Goal: Transaction & Acquisition: Book appointment/travel/reservation

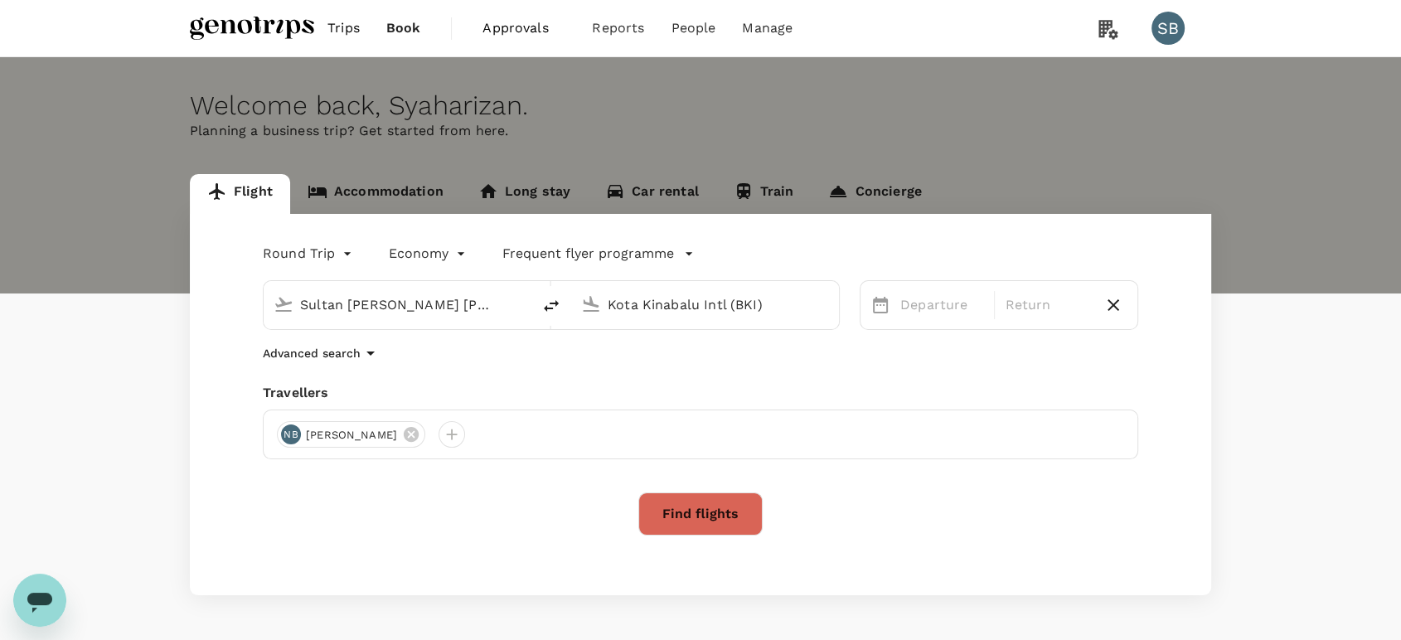
click at [367, 197] on link "Accommodation" at bounding box center [375, 194] width 171 height 40
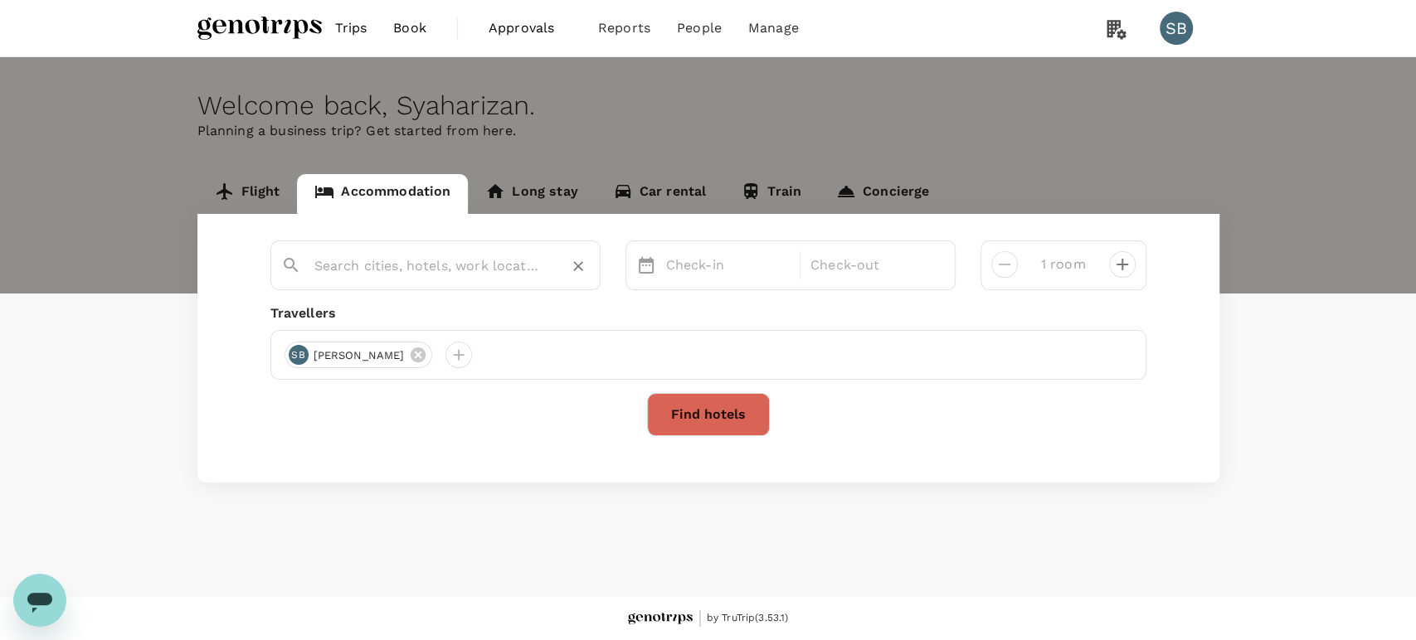
click at [352, 270] on input "text" at bounding box center [428, 266] width 229 height 26
paste input "Golden Sand Hotel"
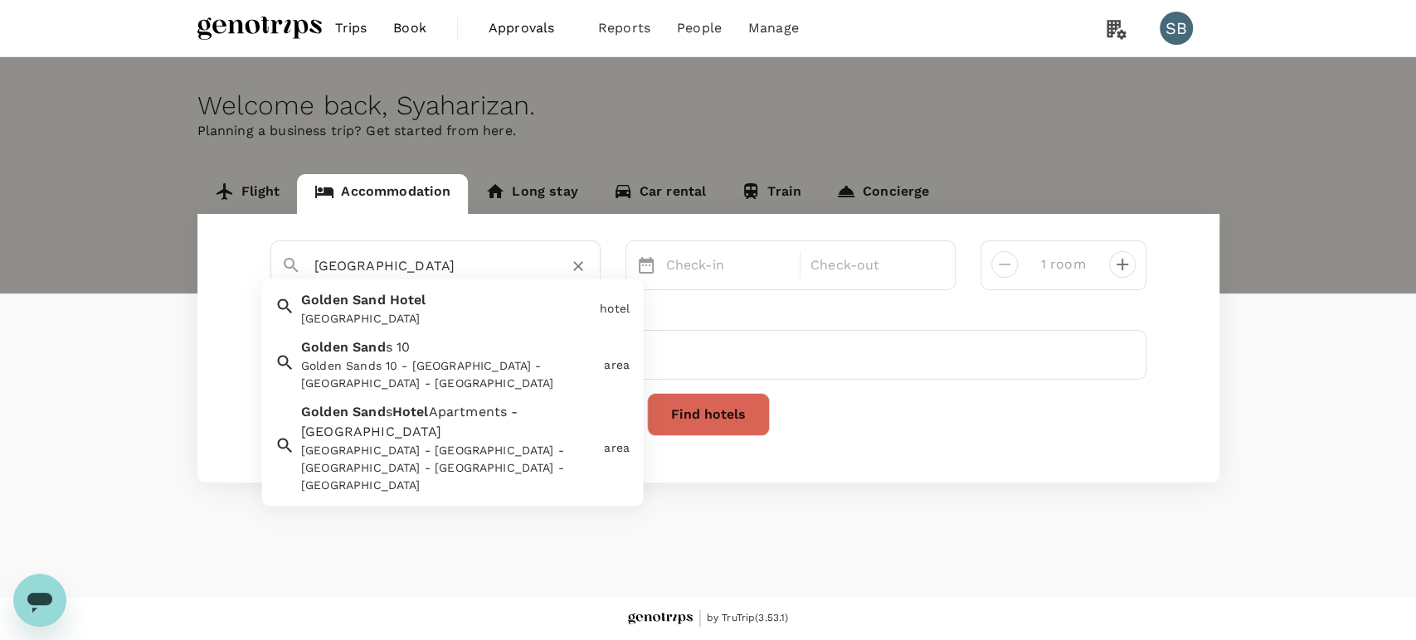
click at [367, 311] on div "Golden Sand Hotel" at bounding box center [447, 319] width 292 height 17
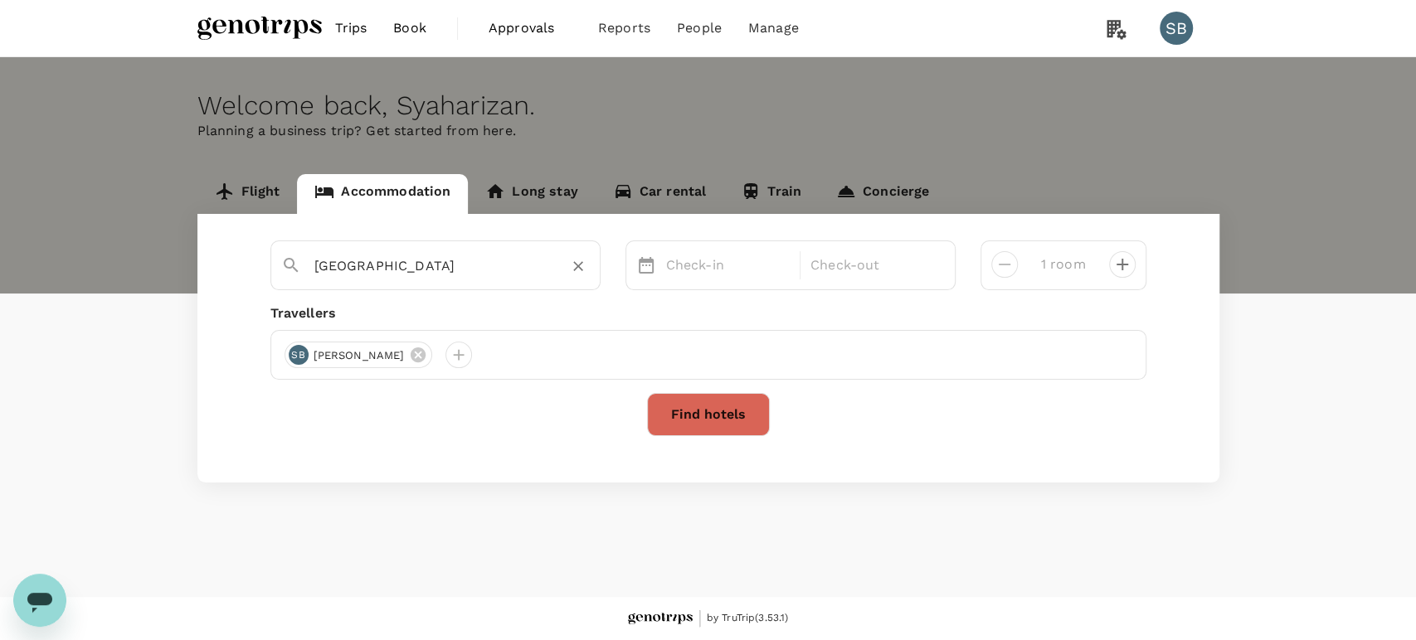
type input "Golden Sand Hotel"
click at [685, 258] on p "Check-in" at bounding box center [728, 265] width 124 height 20
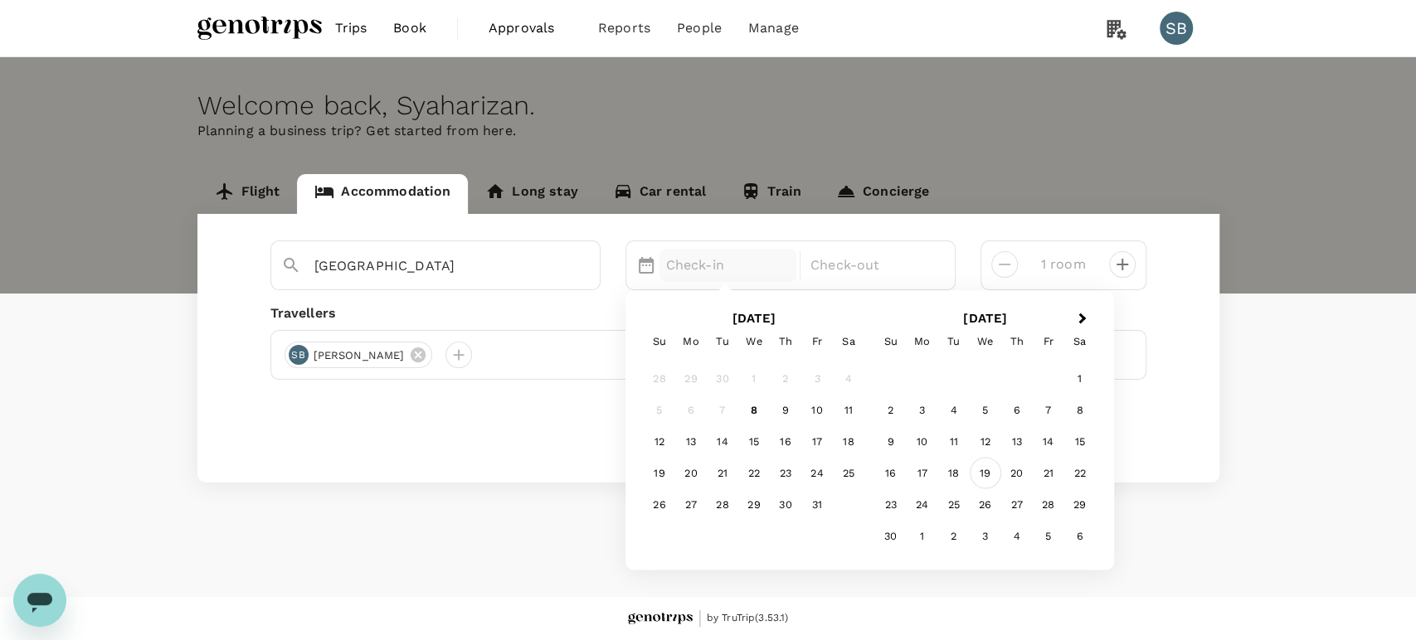
click at [983, 463] on div "19" at bounding box center [985, 473] width 32 height 32
click at [825, 473] on div "21" at bounding box center [817, 473] width 32 height 32
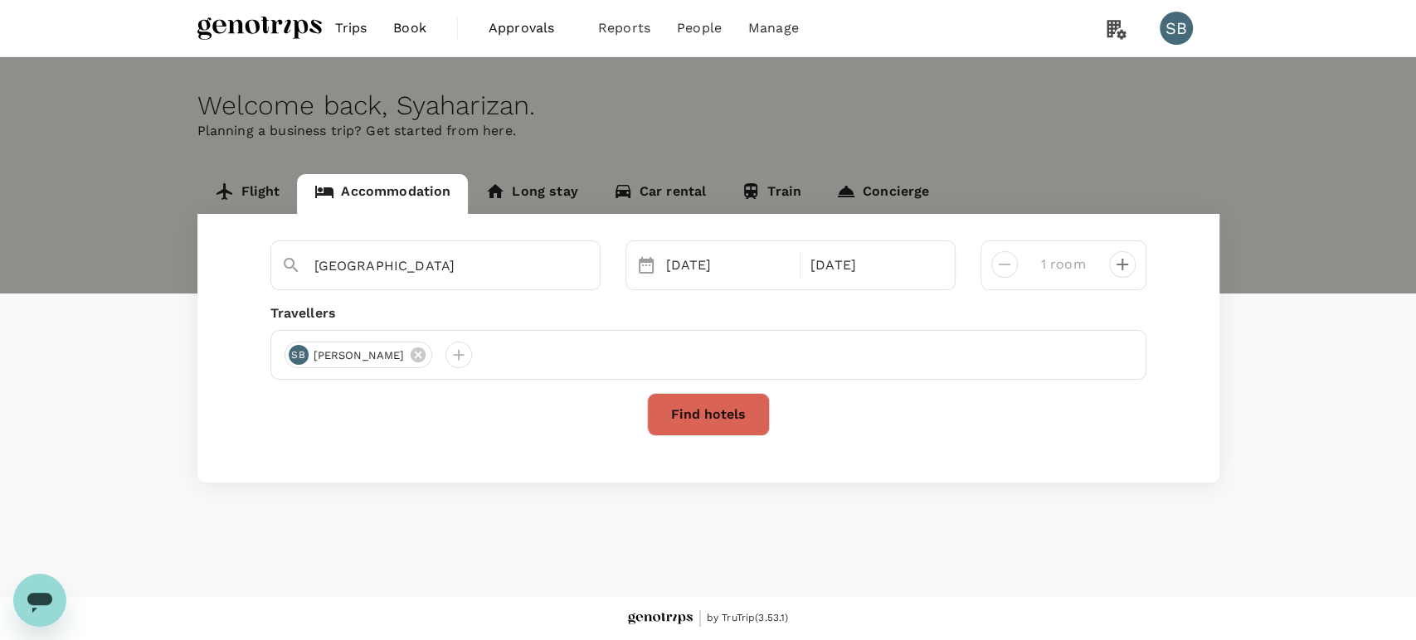
click at [676, 412] on button "Find hotels" at bounding box center [708, 414] width 123 height 43
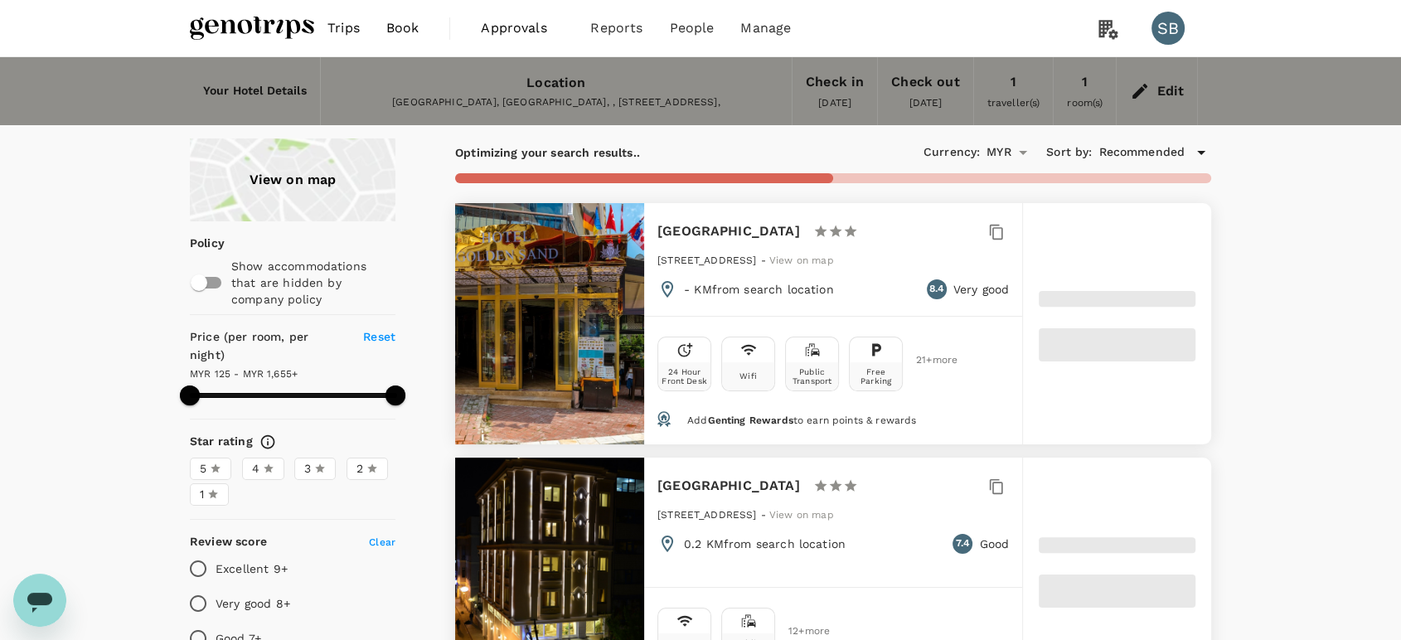
type input "1653.89"
click at [231, 26] on img at bounding box center [252, 28] width 124 height 36
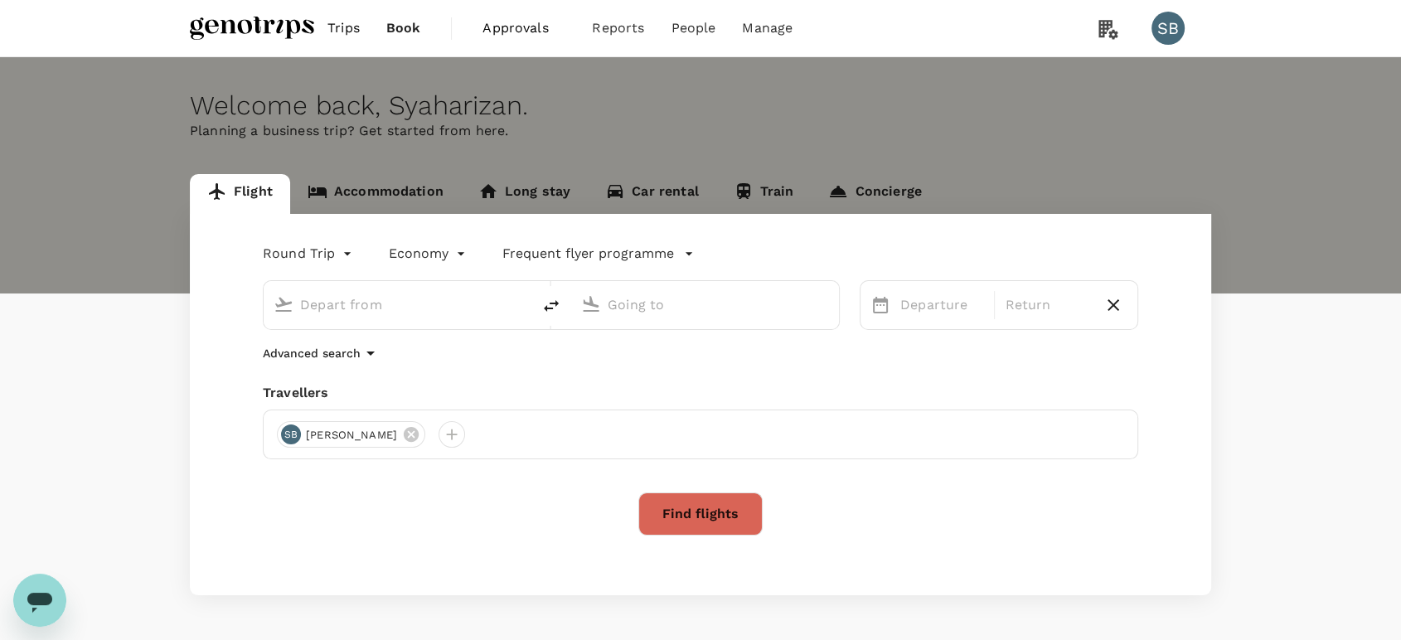
type input "Sultan [PERSON_NAME] (SZB)"
type input "Kota Kinabalu Intl (BKI)"
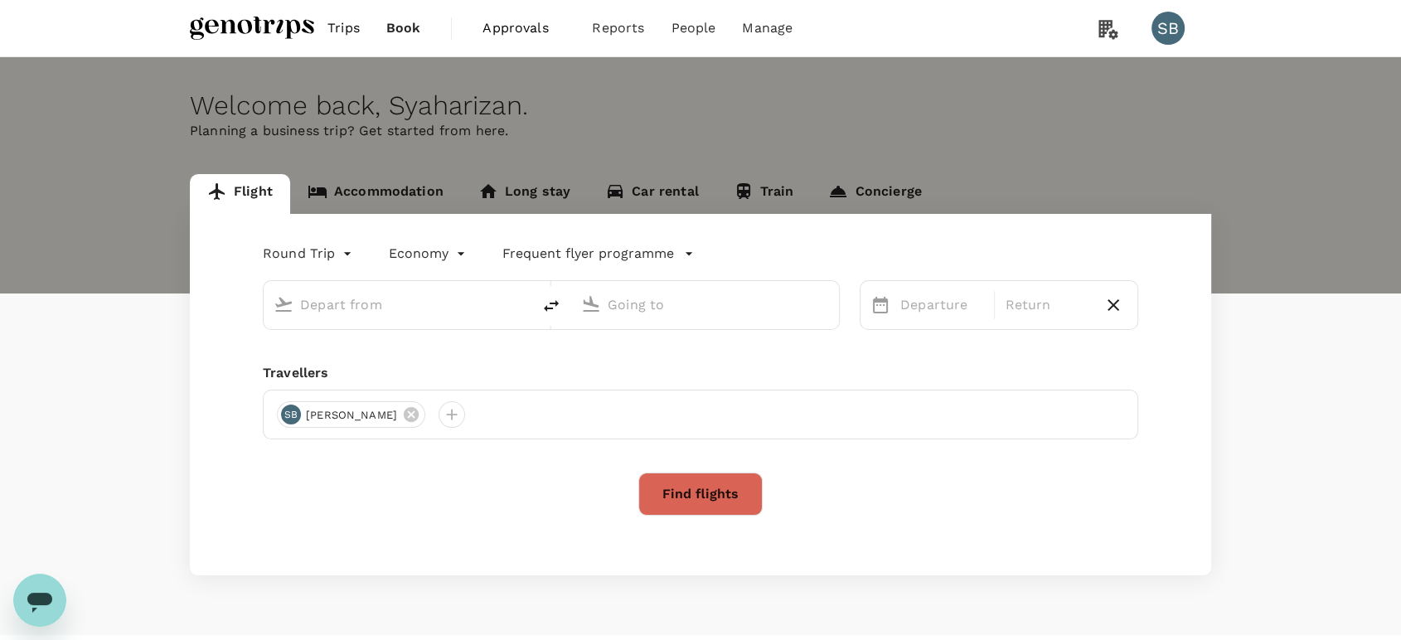
type input "Sultan [PERSON_NAME] (SZB)"
type input "Kota Kinabalu Intl (BKI)"
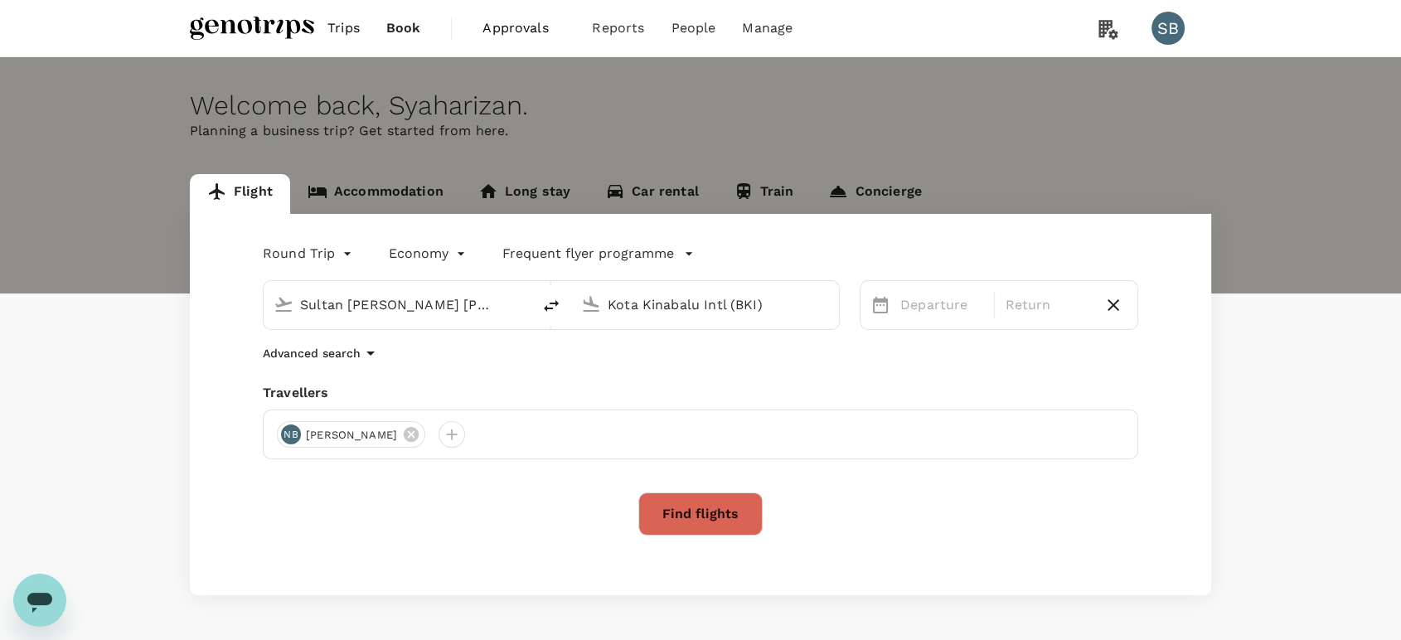
click at [381, 191] on link "Accommodation" at bounding box center [375, 194] width 171 height 40
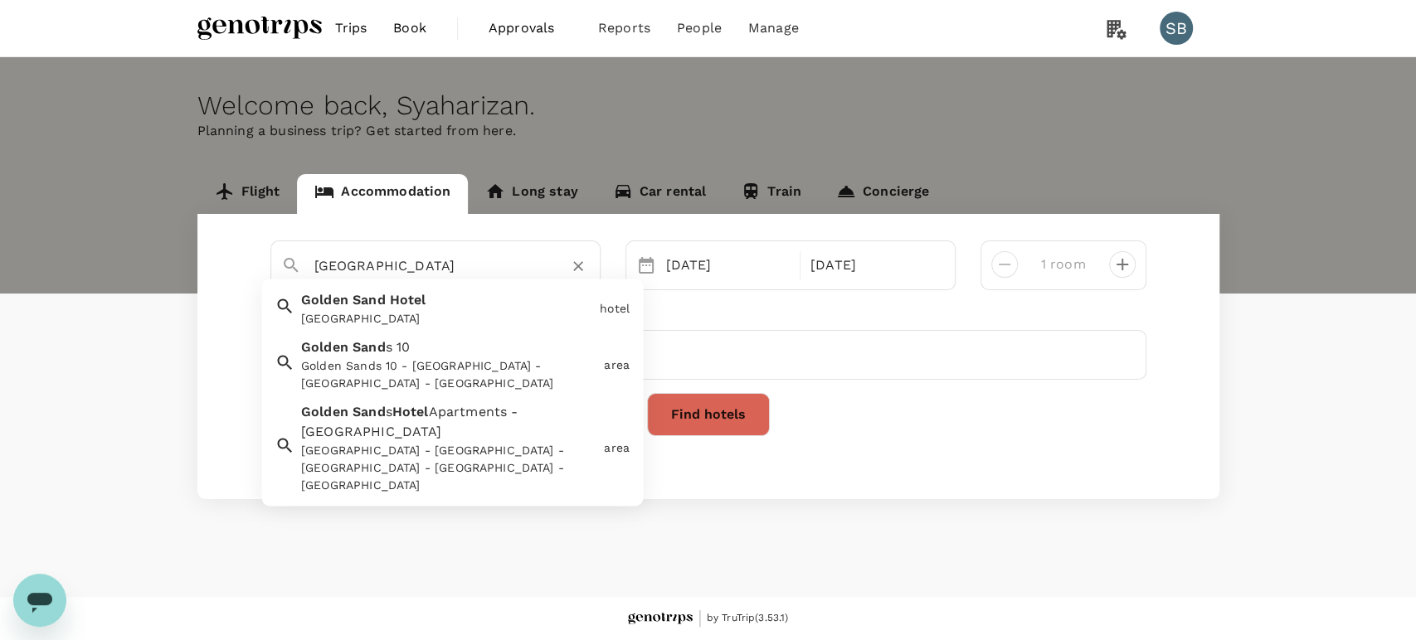
click at [396, 260] on input "Golden Sand Hotel" at bounding box center [428, 266] width 229 height 26
click at [436, 270] on input "Golden Sand Hotel" at bounding box center [428, 266] width 229 height 26
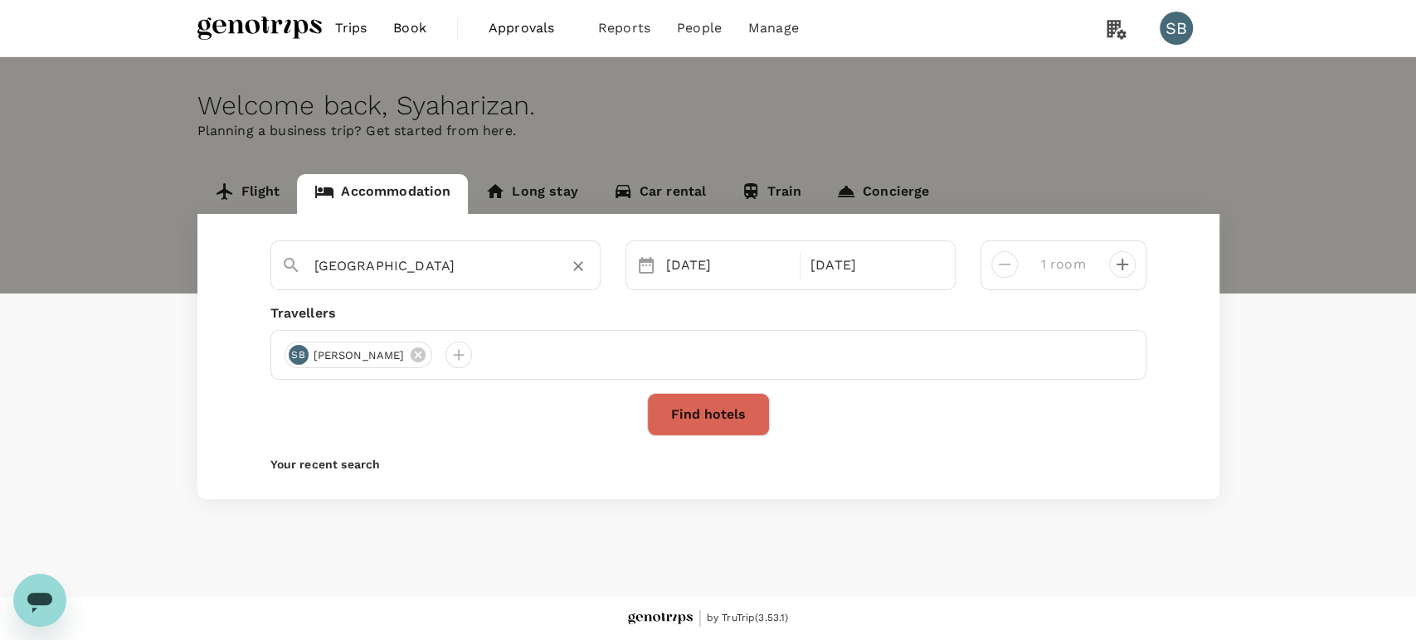
click at [471, 256] on input "Golden Sand Hotel" at bounding box center [428, 266] width 229 height 26
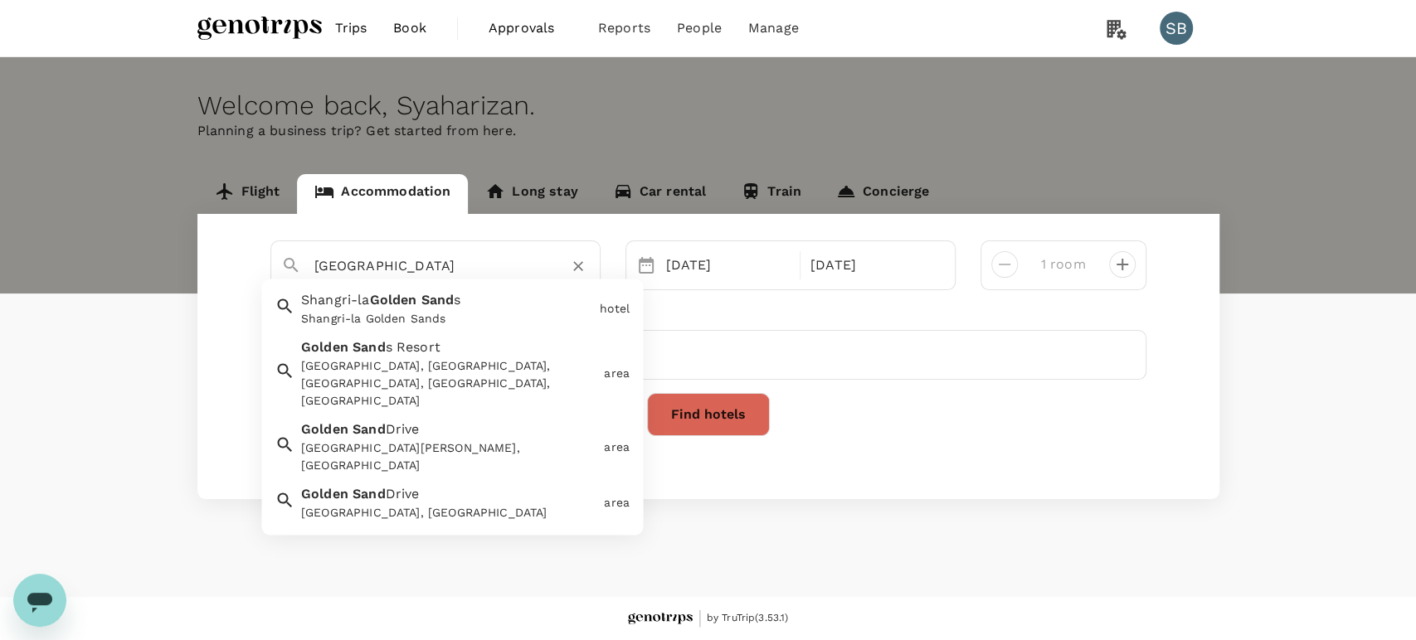
click at [441, 319] on div "Shangri-la Golden Sands" at bounding box center [447, 319] width 292 height 17
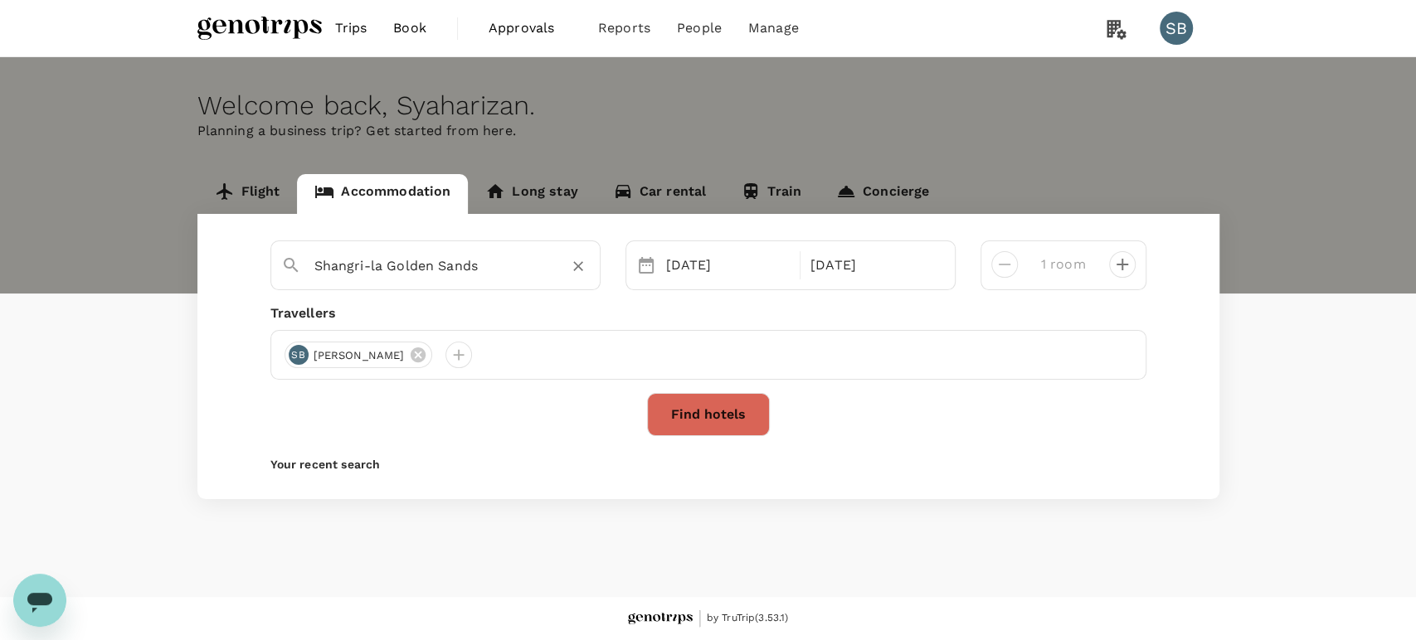
type input "Shangri-la Golden Sands"
click at [684, 407] on button "Find hotels" at bounding box center [708, 414] width 123 height 43
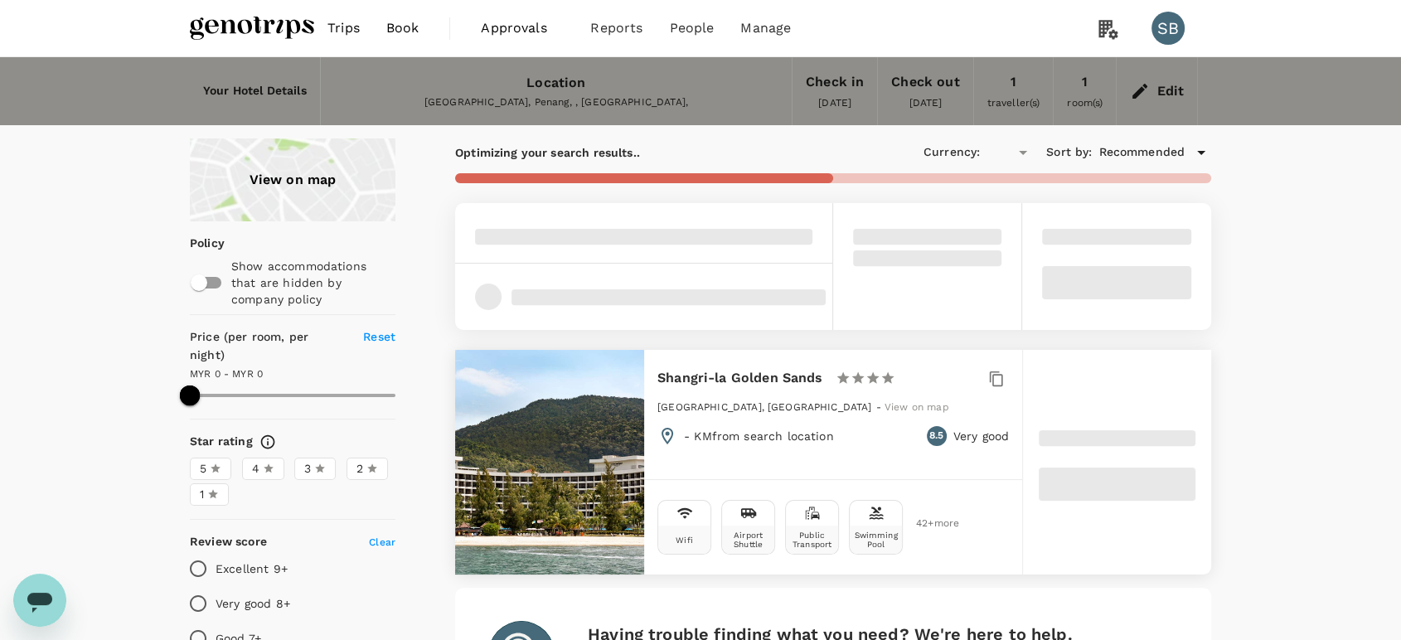
type input "MYR"
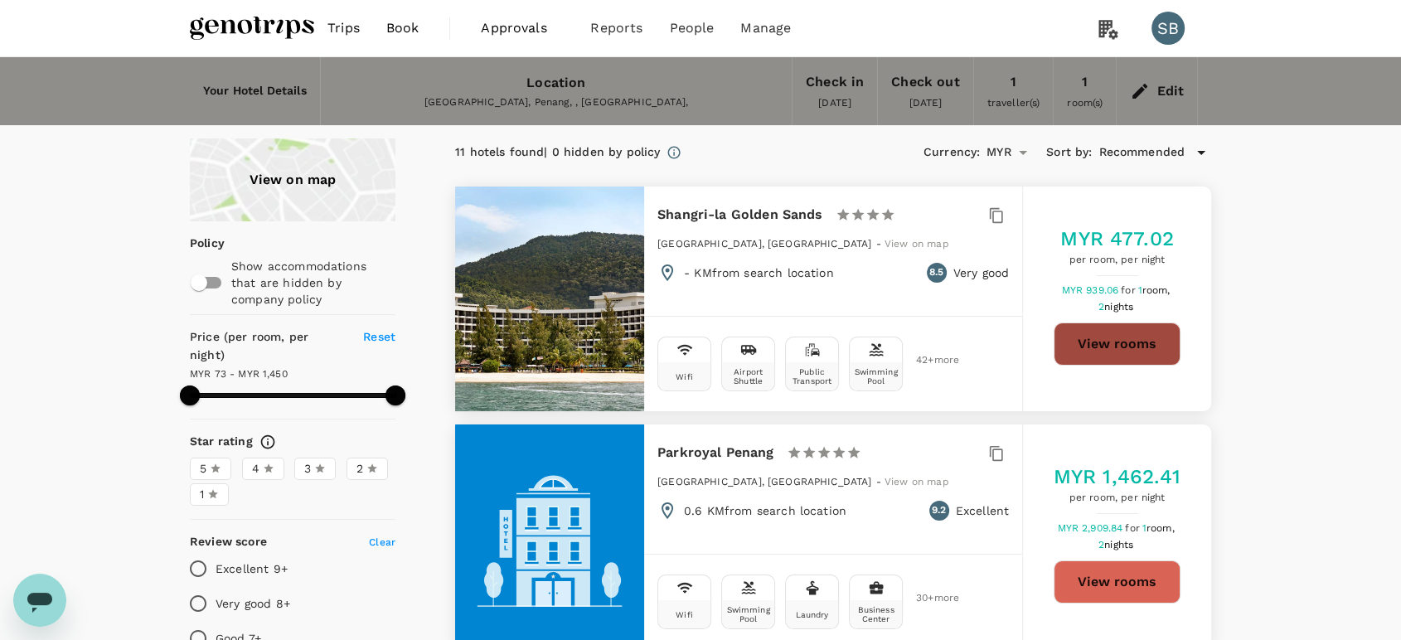
click at [1095, 351] on button "View rooms" at bounding box center [1117, 344] width 127 height 43
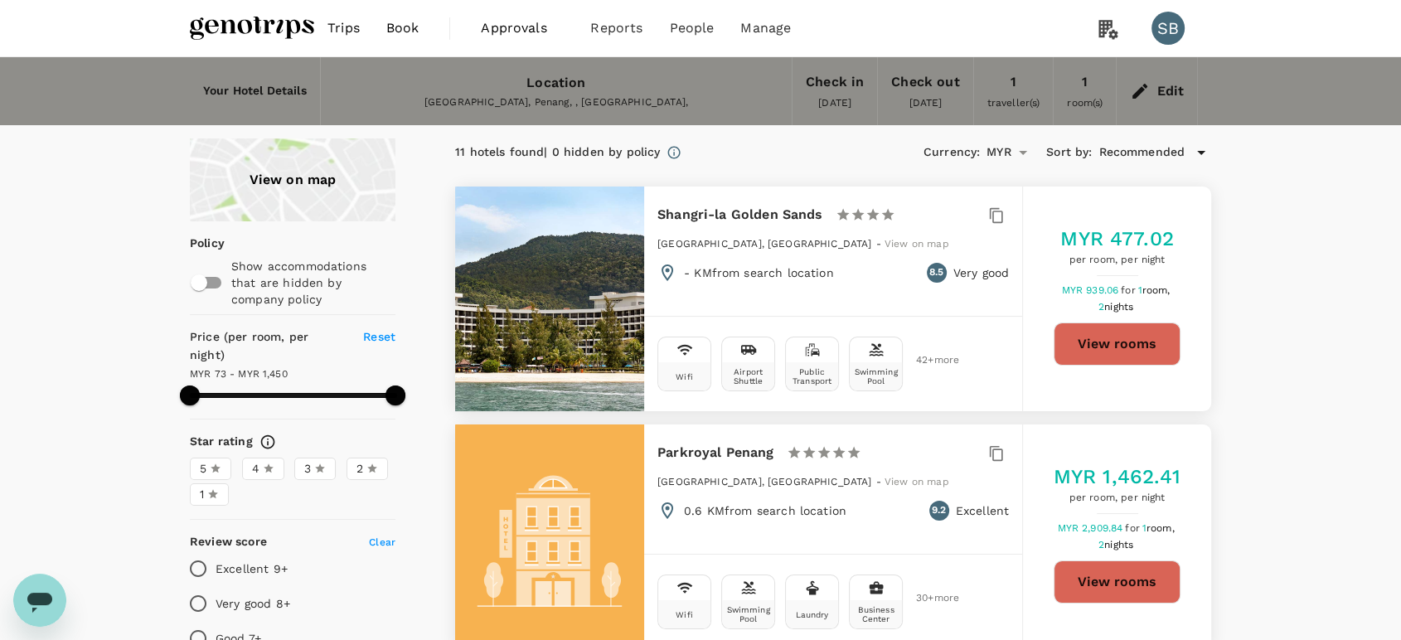
type input "1449.77"
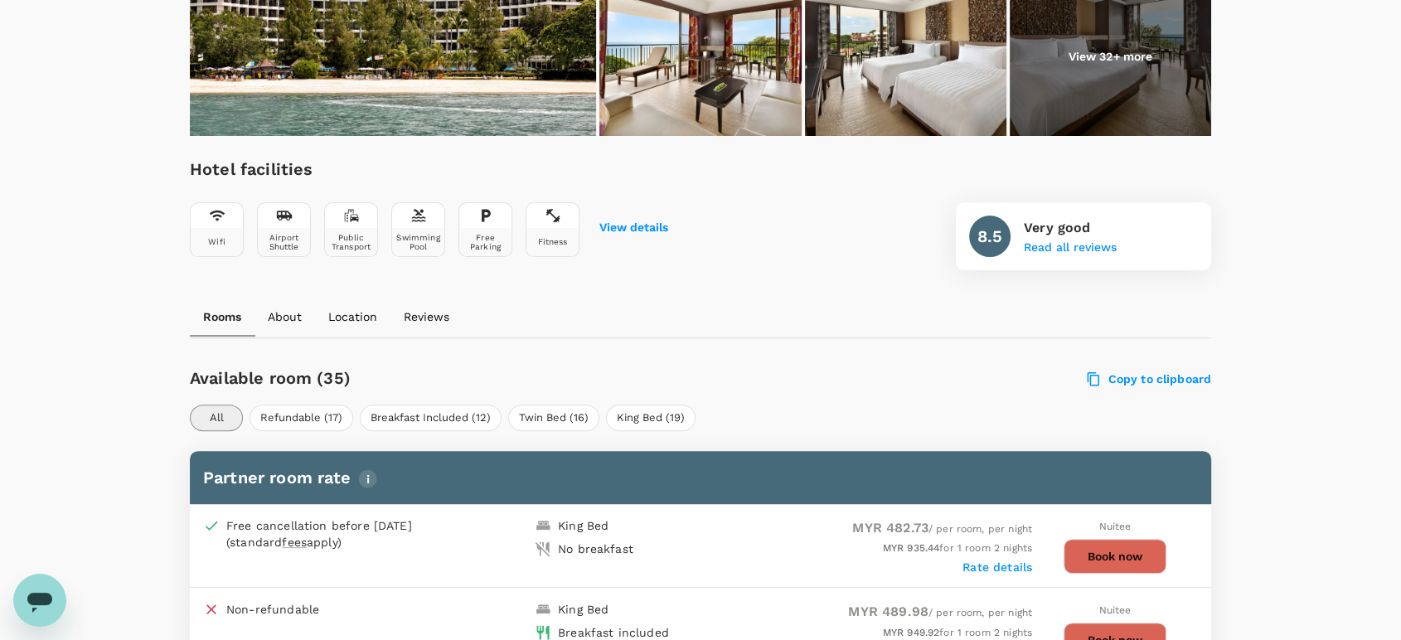
scroll to position [481, 0]
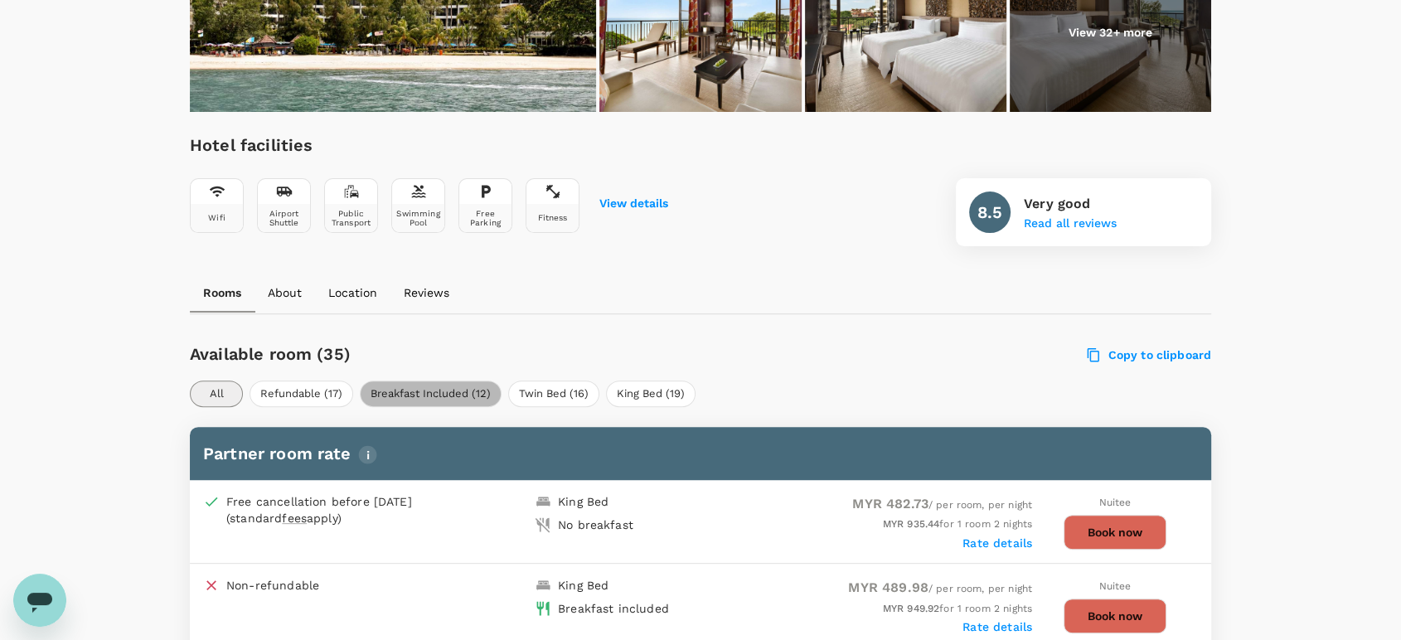
click at [460, 389] on button "Breakfast Included (12)" at bounding box center [431, 394] width 142 height 27
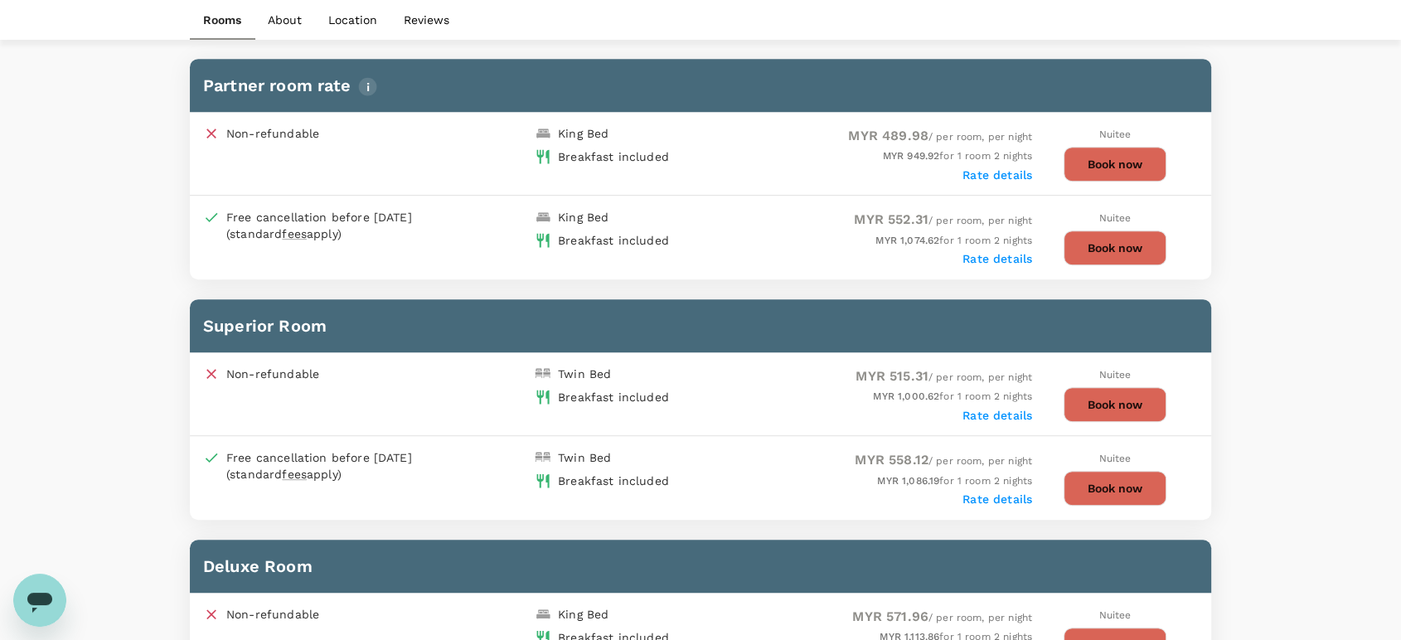
scroll to position [757, 0]
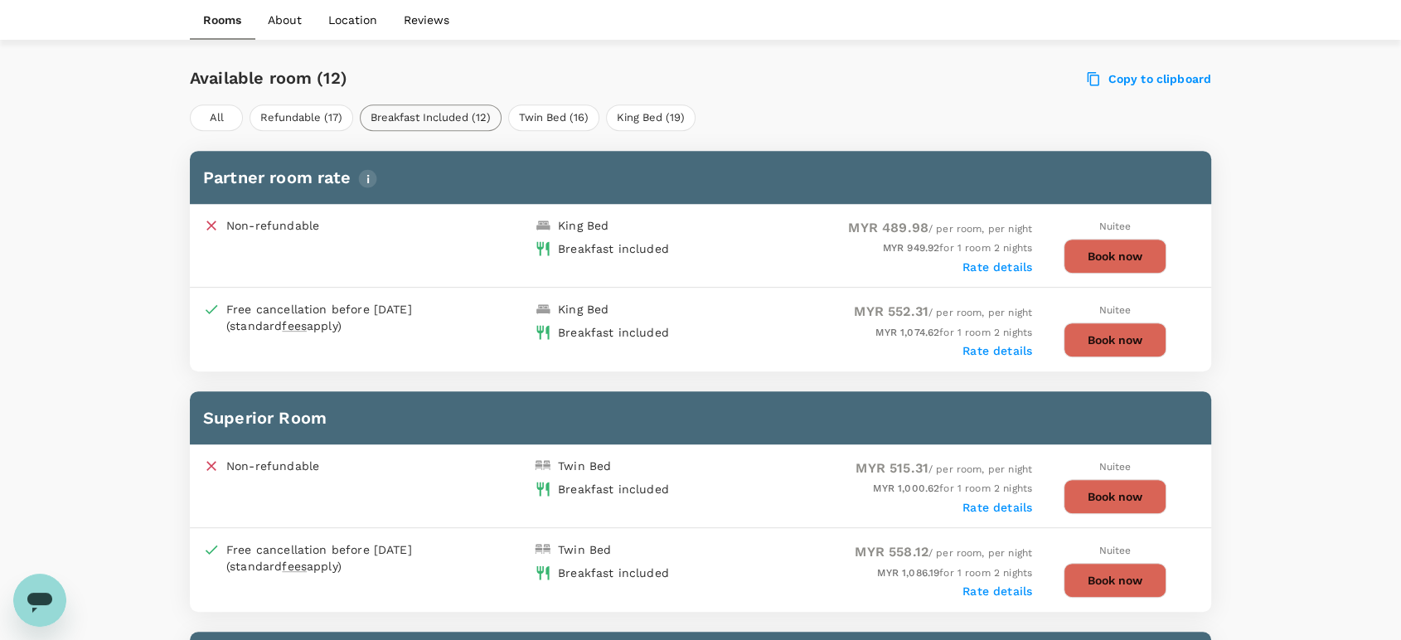
click at [461, 111] on button "Breakfast Included (12)" at bounding box center [431, 117] width 142 height 27
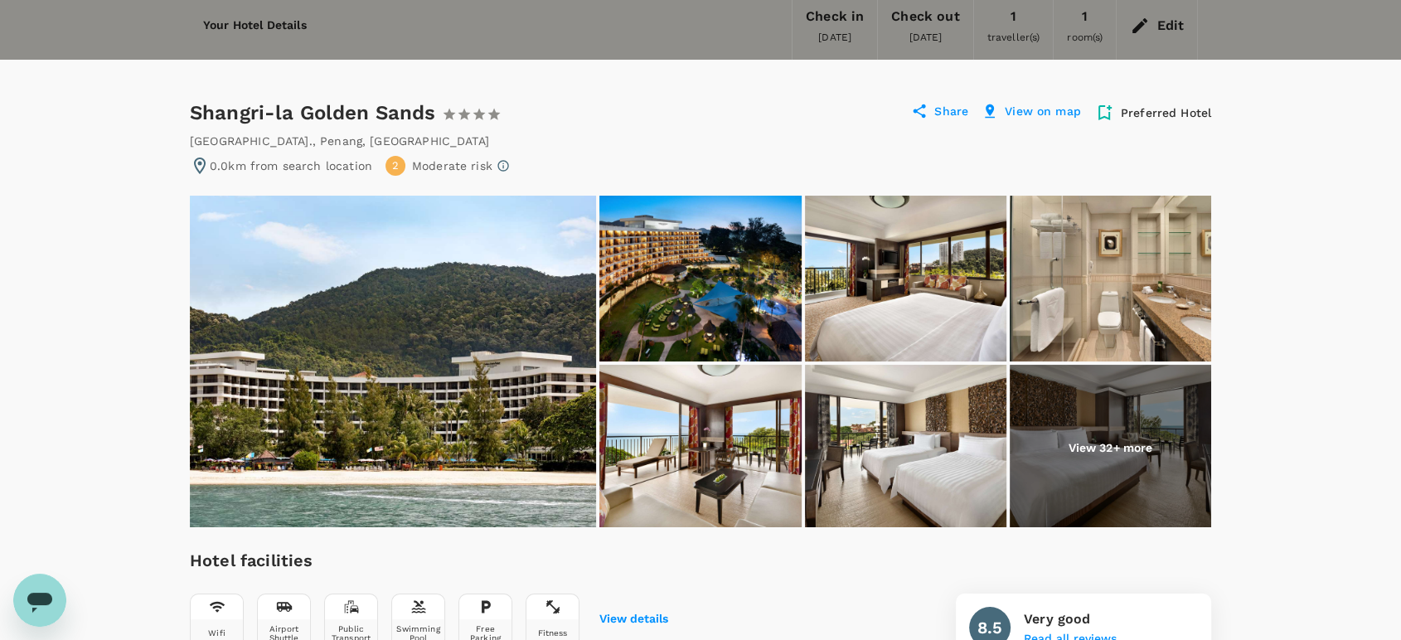
scroll to position [0, 0]
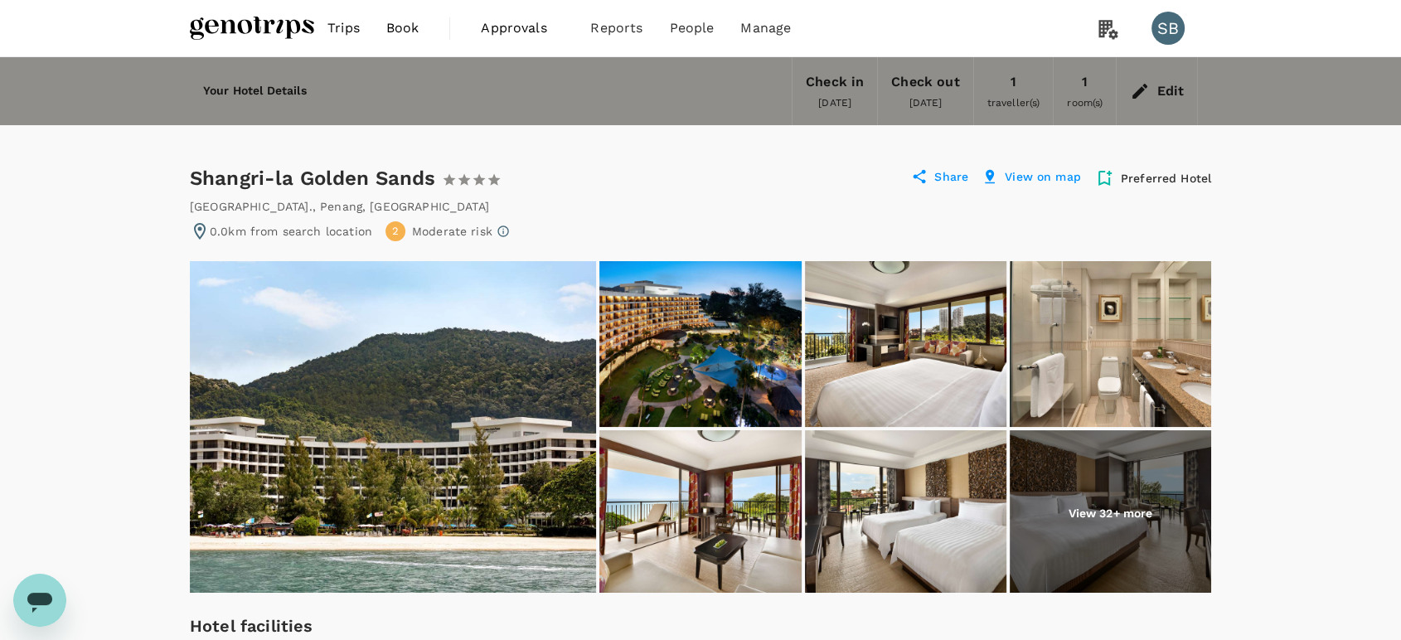
click at [1137, 84] on icon at bounding box center [1140, 91] width 20 height 20
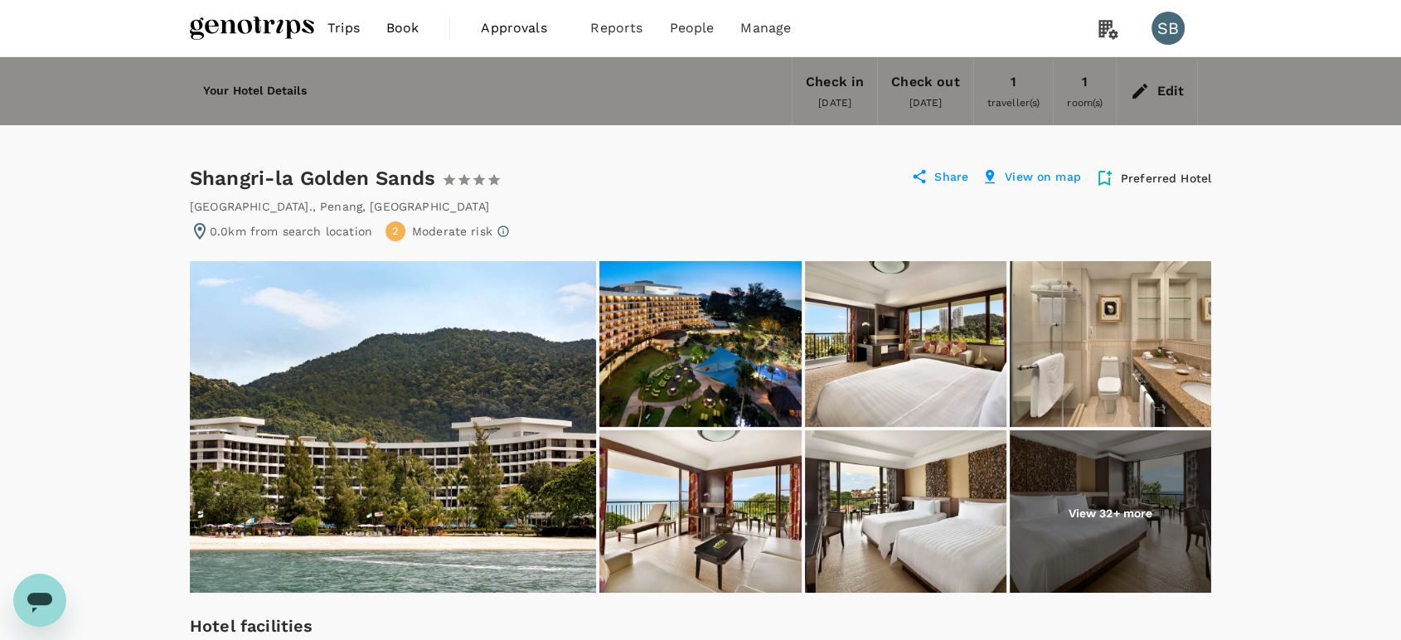
click at [1149, 90] on icon at bounding box center [1140, 91] width 20 height 20
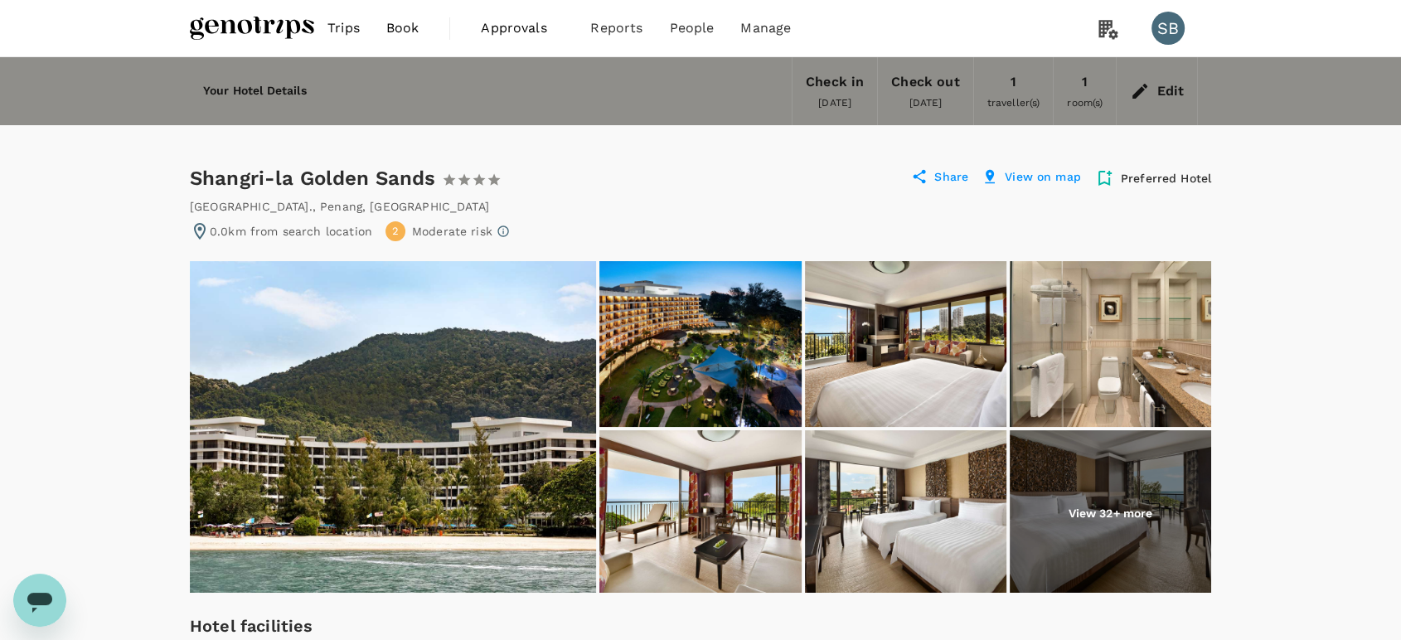
click at [233, 31] on img at bounding box center [252, 28] width 124 height 36
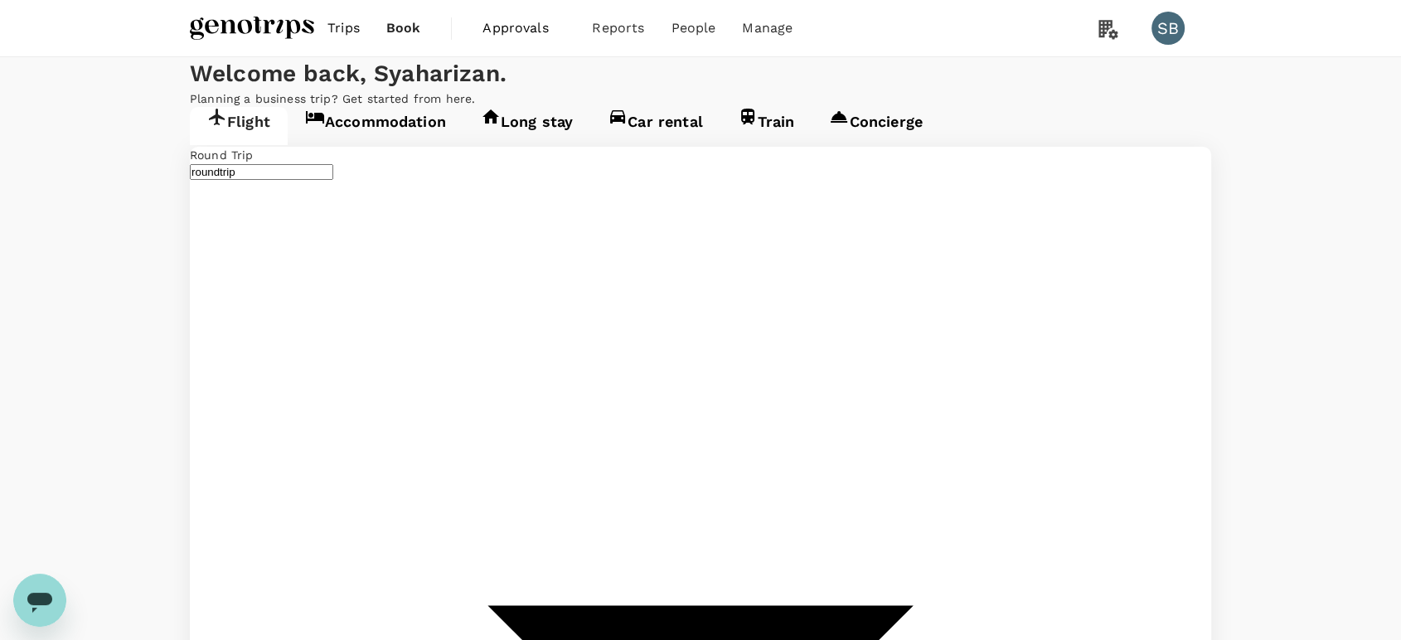
type input "Sultan [PERSON_NAME] (SZB)"
type input "Kota Kinabalu Intl (BKI)"
type input "Sultan [PERSON_NAME] (SZB)"
type input "Kota Kinabalu Intl (BKI)"
type input "Sultan [PERSON_NAME] (SZB)"
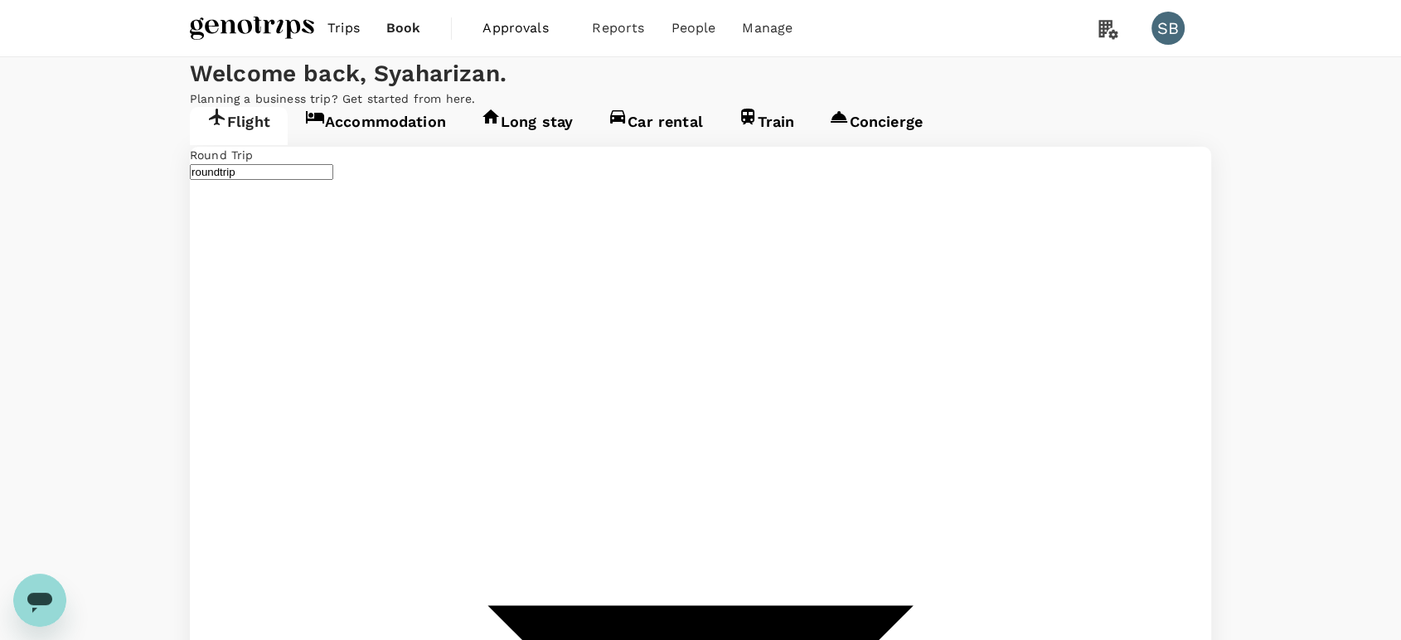
type input "Kota Kinabalu Intl (BKI)"
click at [345, 145] on link "Accommodation" at bounding box center [376, 126] width 176 height 38
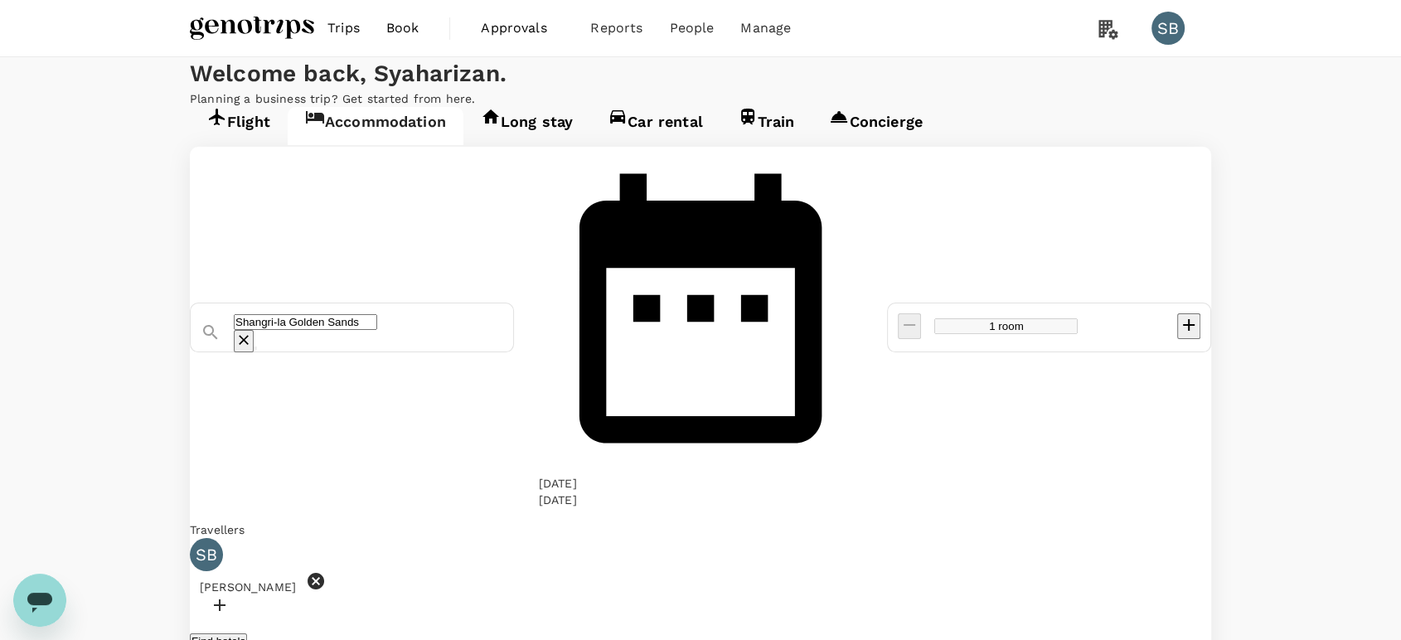
click at [252, 332] on icon "Clear" at bounding box center [244, 340] width 17 height 17
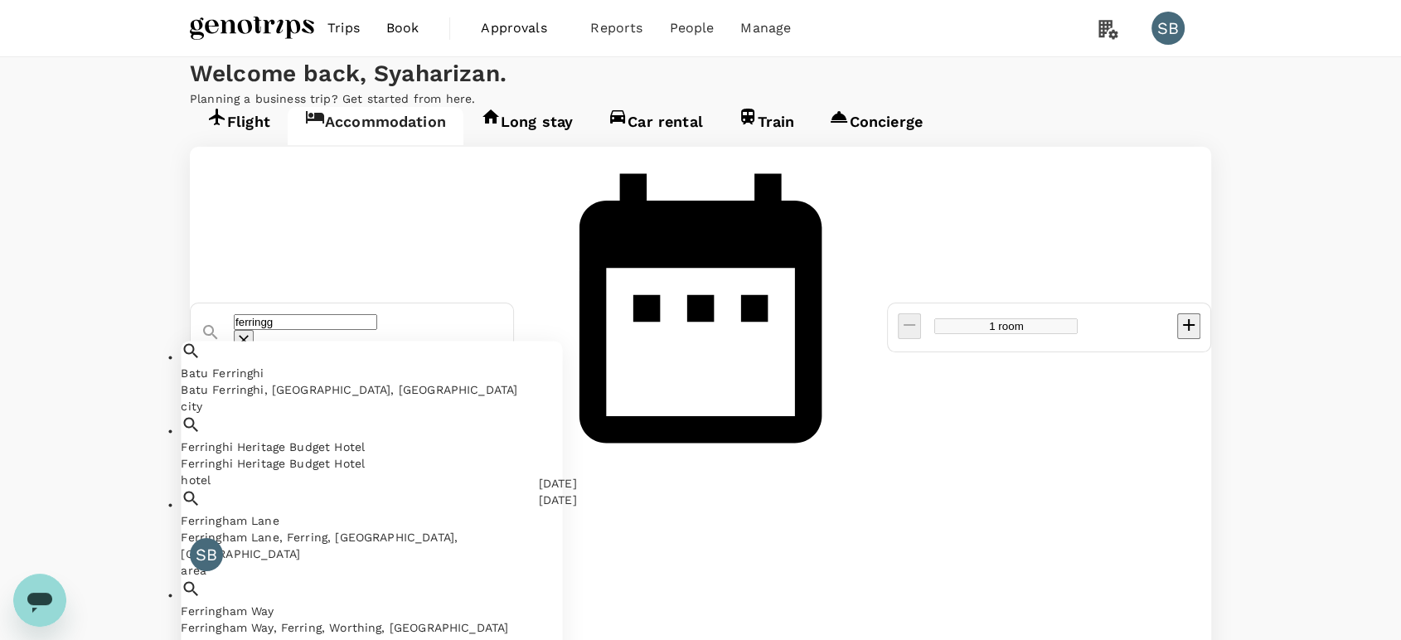
click at [421, 365] on div "Batu Ferringhi Batu Ferringhi, Penang, Malaysia" at bounding box center [371, 381] width 381 height 33
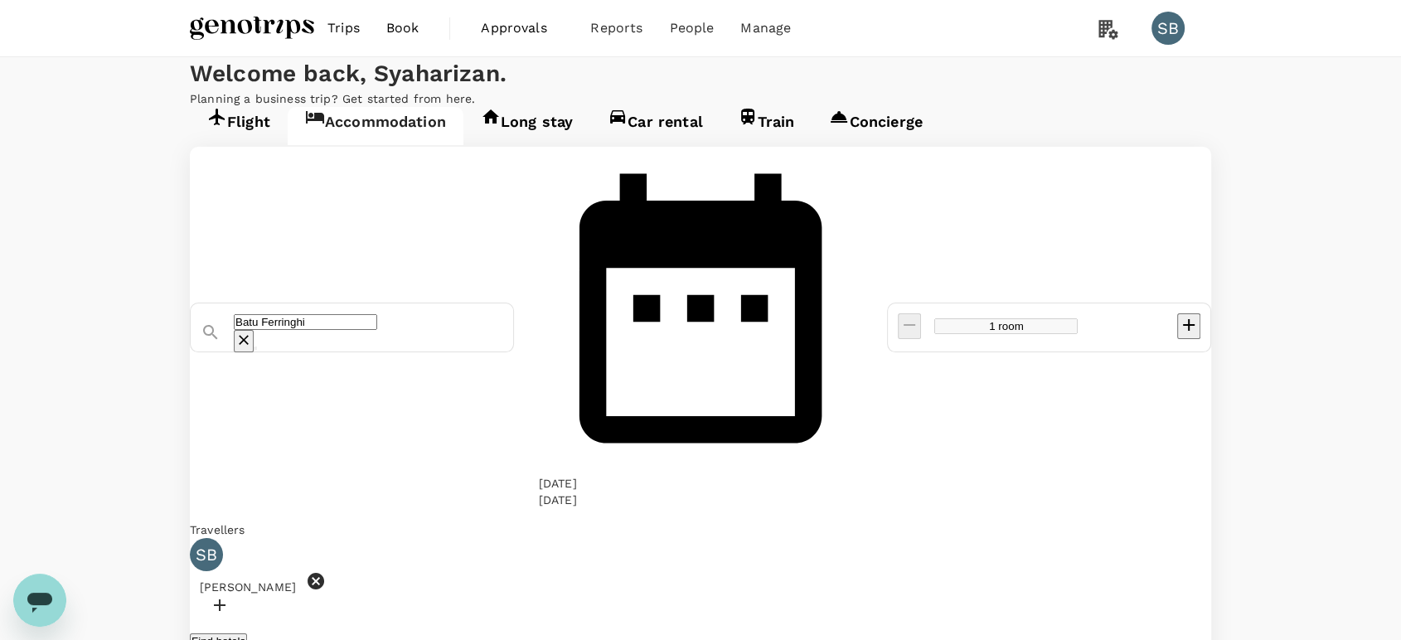
type input "Batu Ferringhi"
click at [247, 634] on button "Find hotels" at bounding box center [218, 642] width 57 height 16
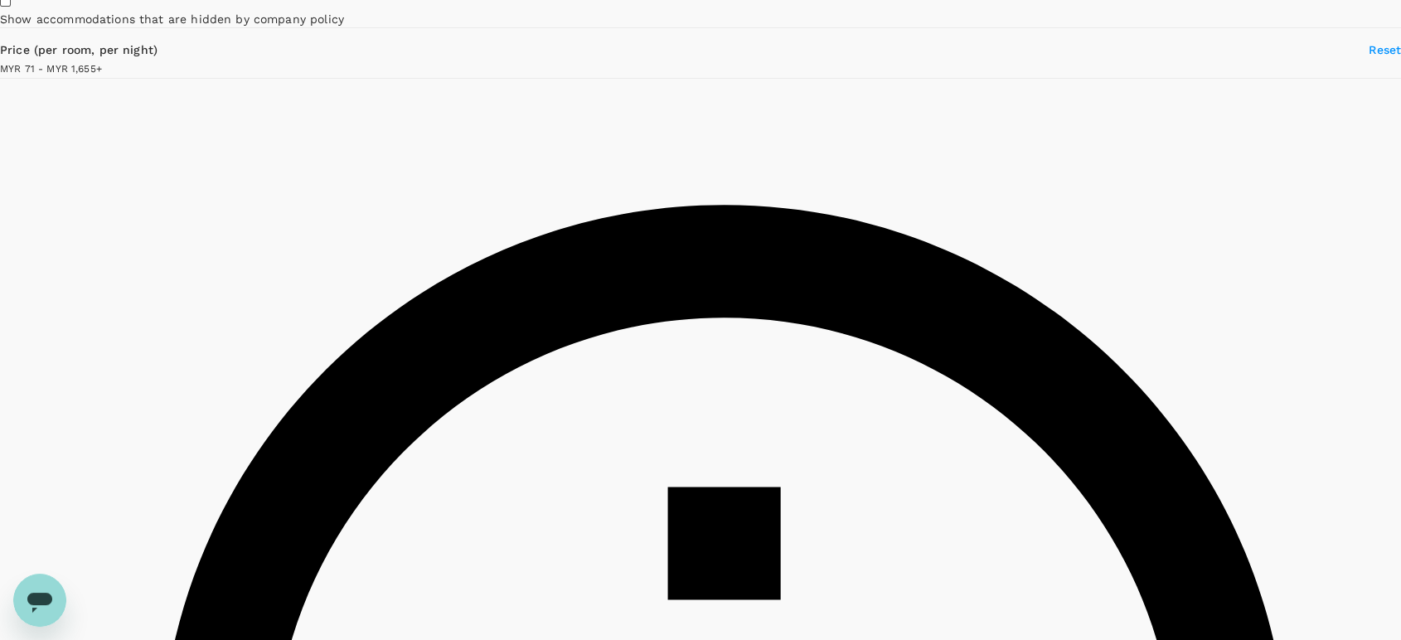
scroll to position [92, 0]
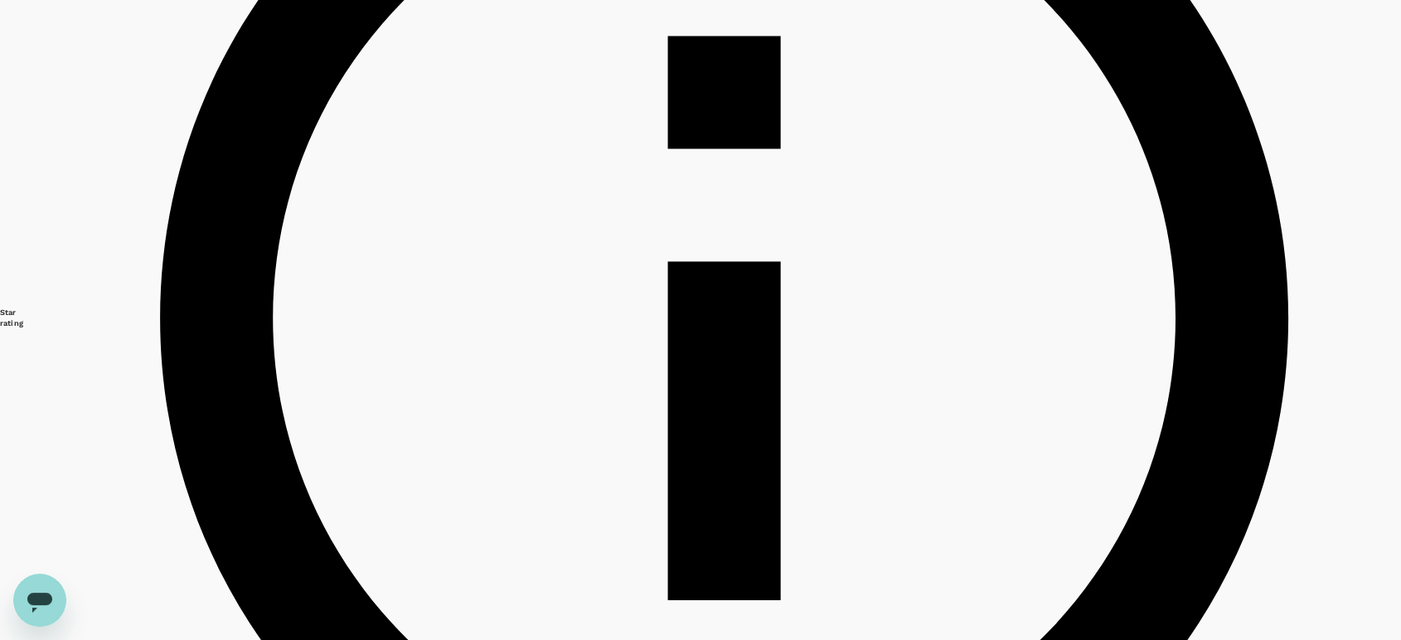
scroll to position [644, 0]
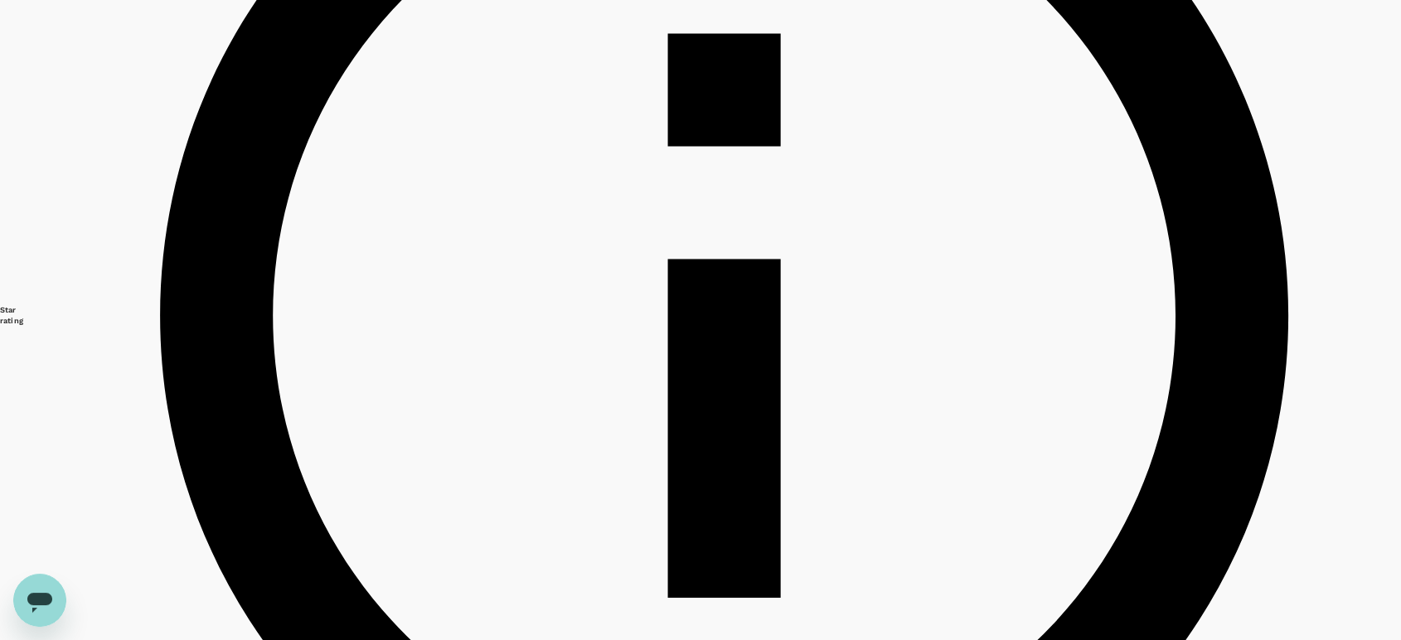
type input "1653.47"
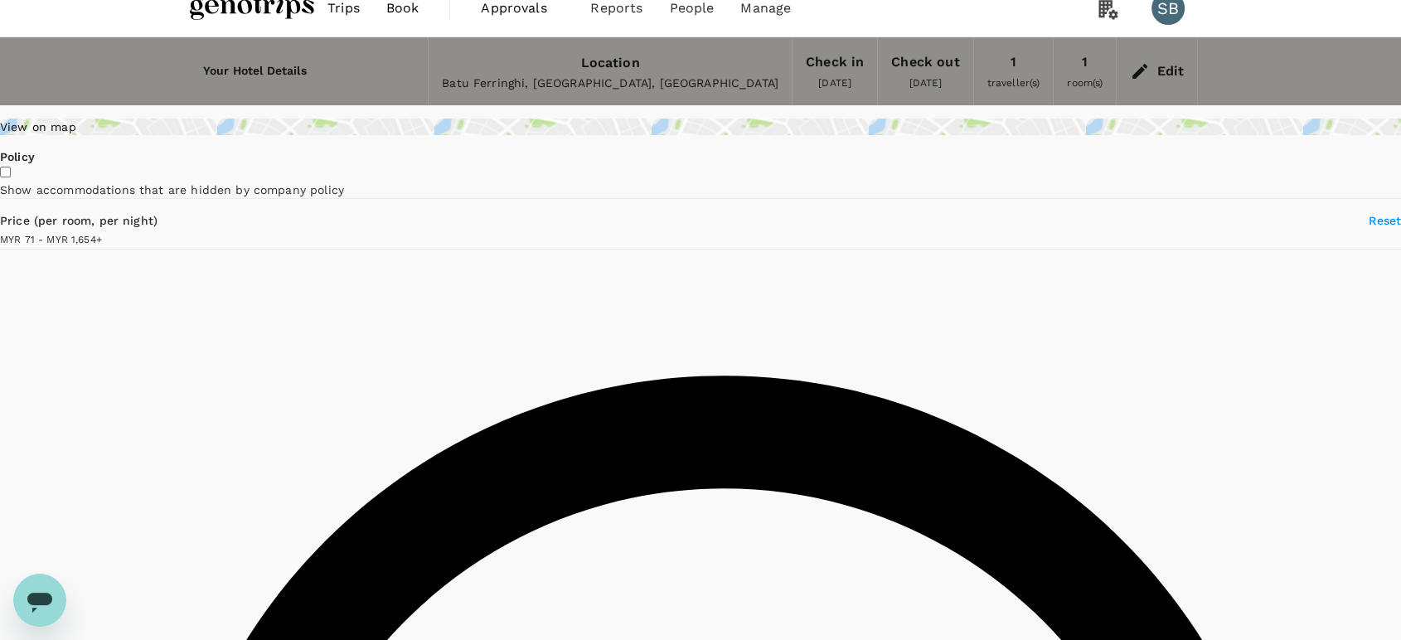
scroll to position [0, 0]
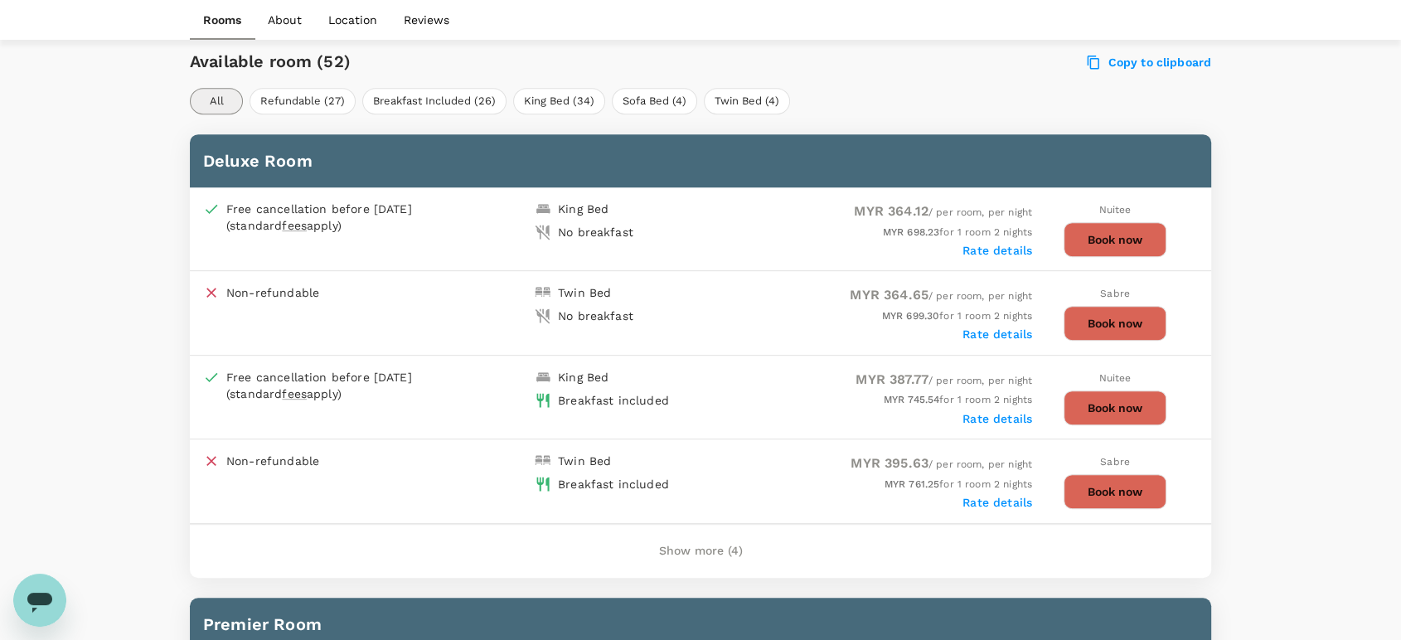
scroll to position [736, 0]
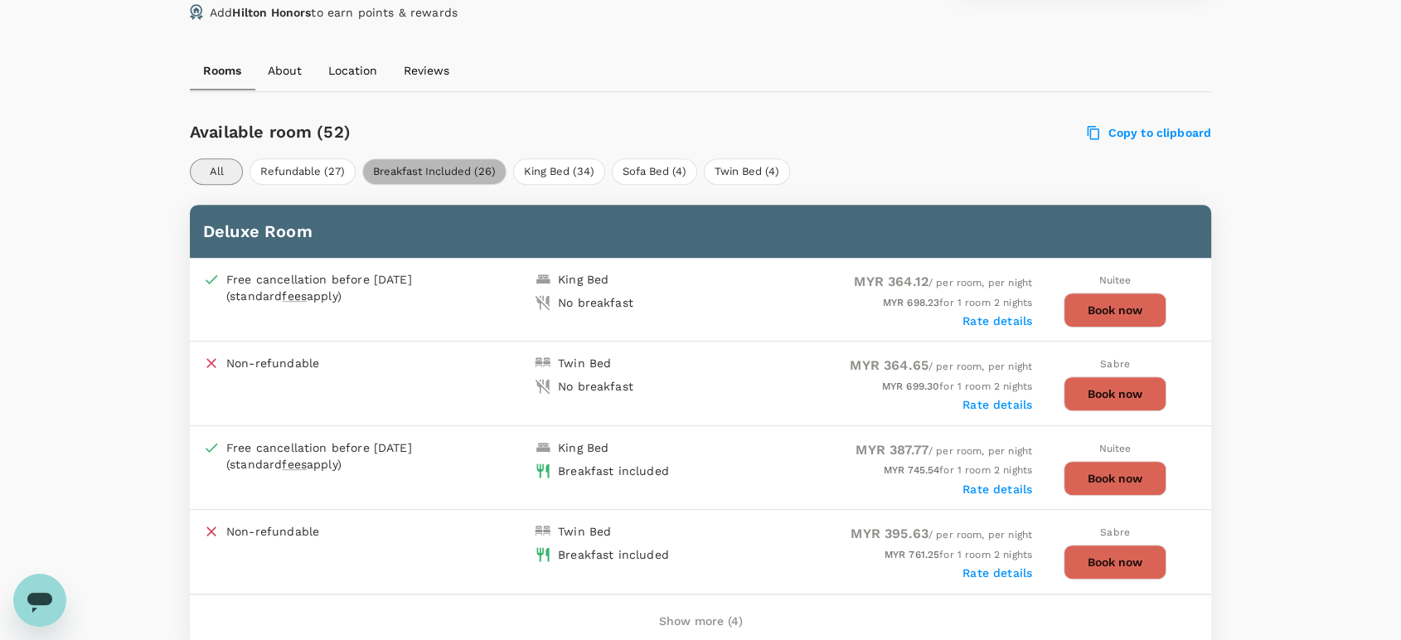
click at [418, 177] on button "Breakfast Included (26)" at bounding box center [434, 171] width 144 height 27
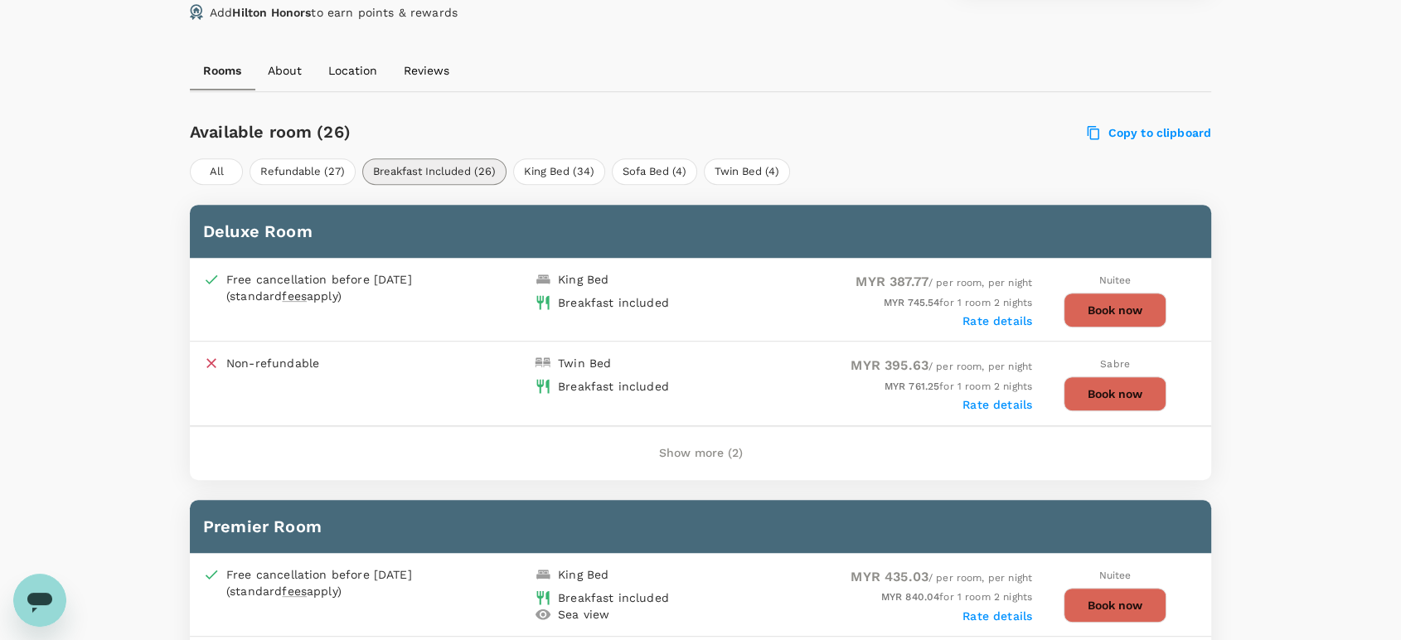
click at [697, 447] on button "Show more (2)" at bounding box center [701, 454] width 130 height 40
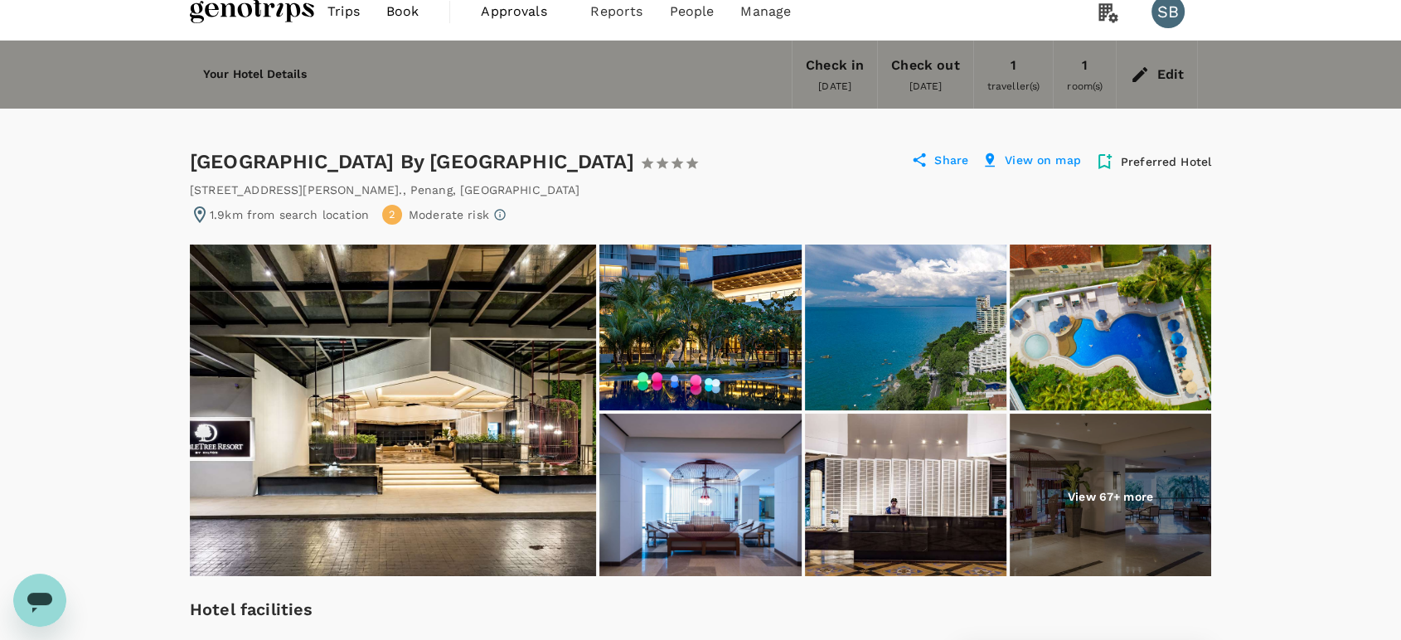
scroll to position [0, 0]
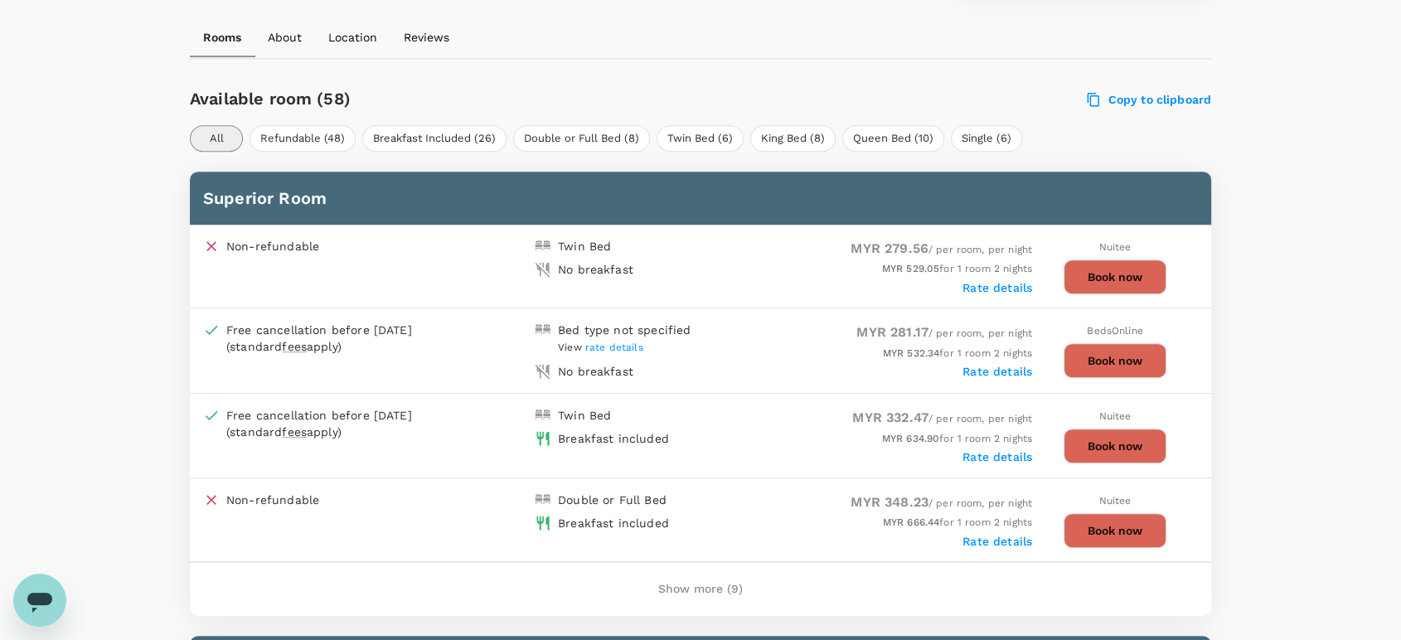
scroll to position [829, 0]
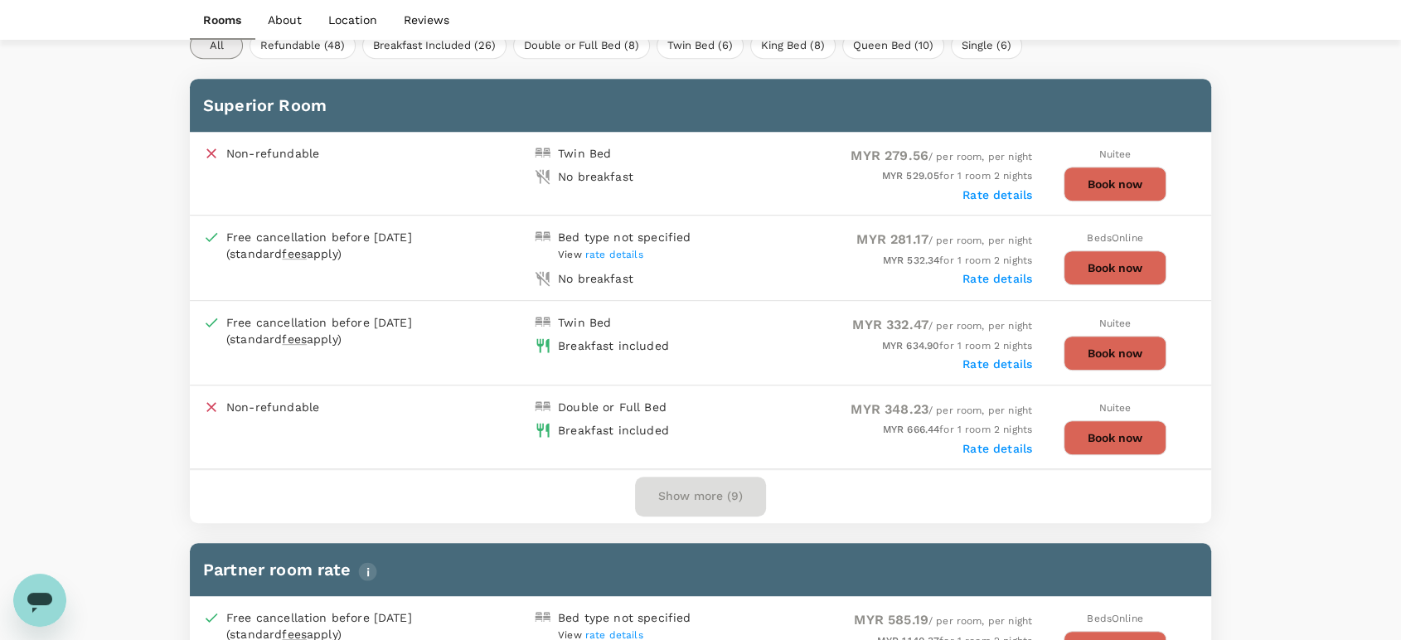
click at [671, 490] on button "Show more (9)" at bounding box center [700, 497] width 131 height 40
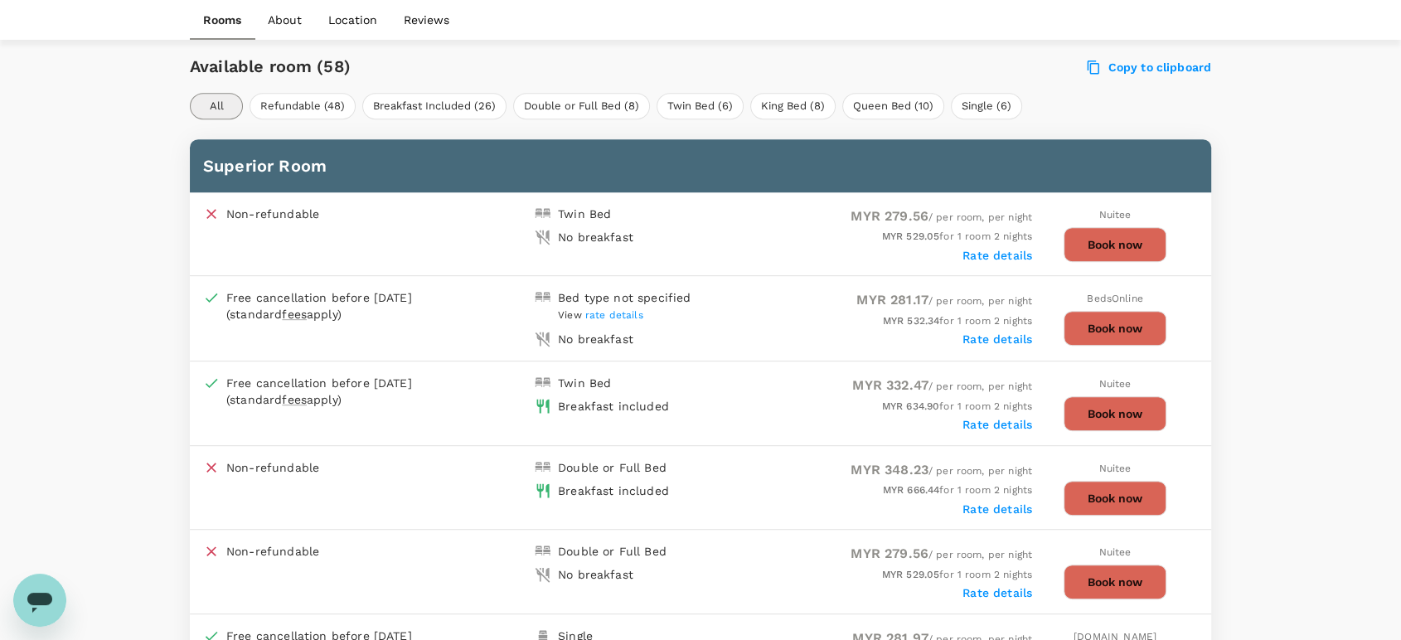
scroll to position [736, 0]
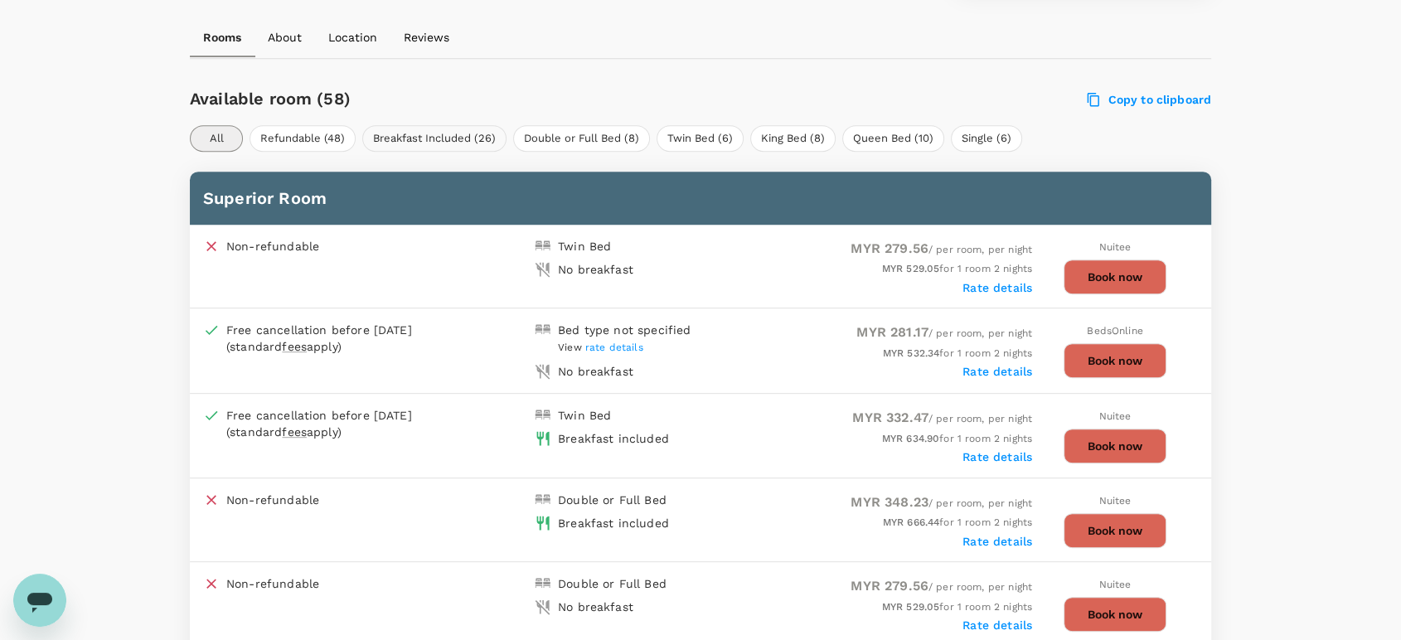
click at [458, 130] on button "Breakfast Included (26)" at bounding box center [434, 138] width 144 height 27
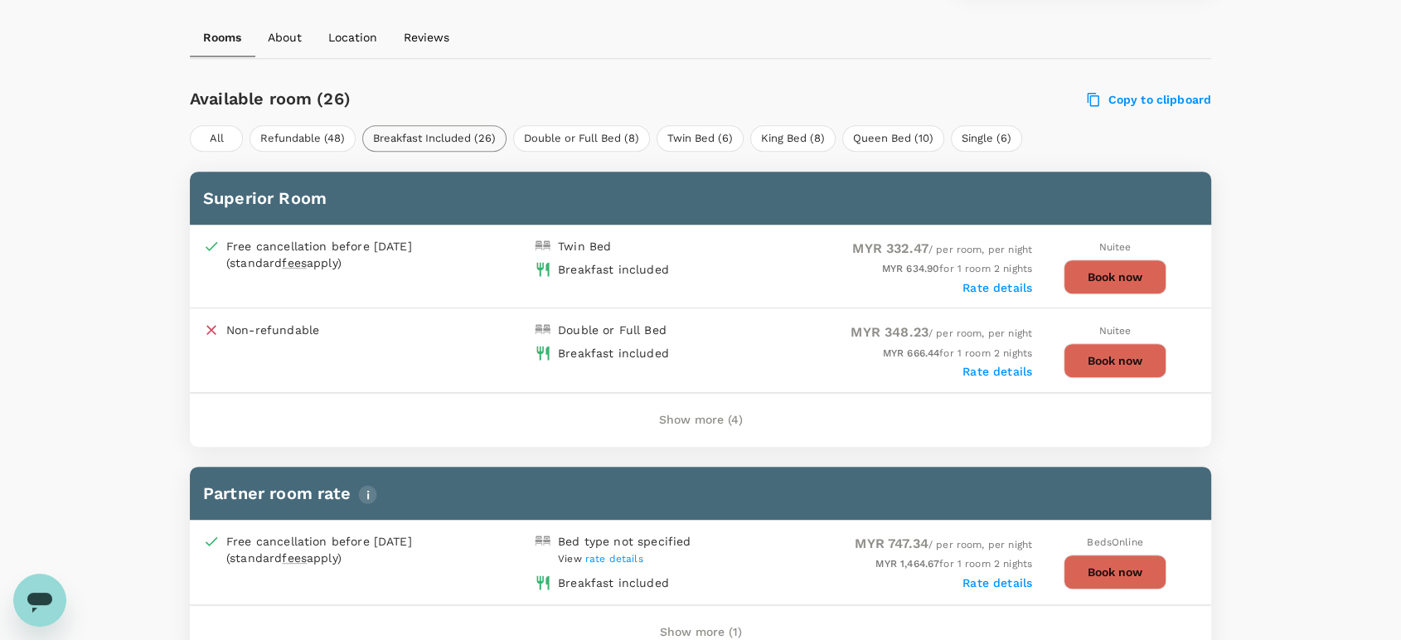
click at [430, 129] on button "Breakfast Included (26)" at bounding box center [434, 138] width 144 height 27
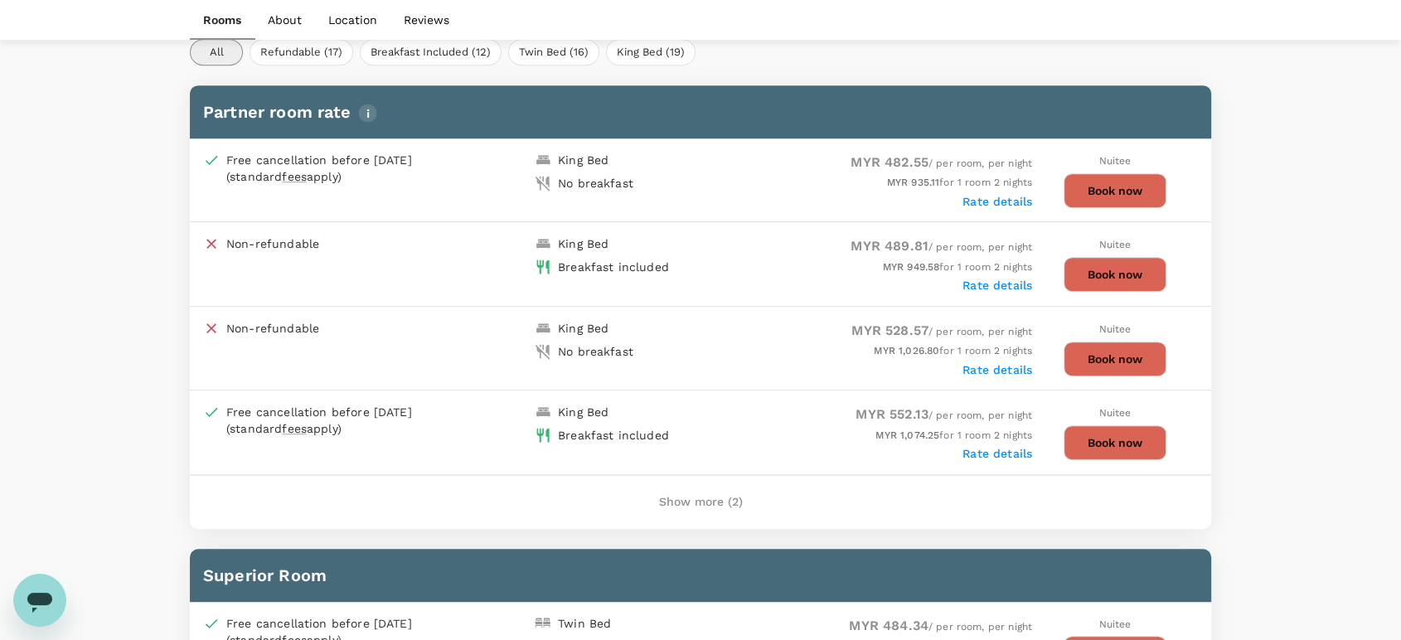
scroll to position [362, 0]
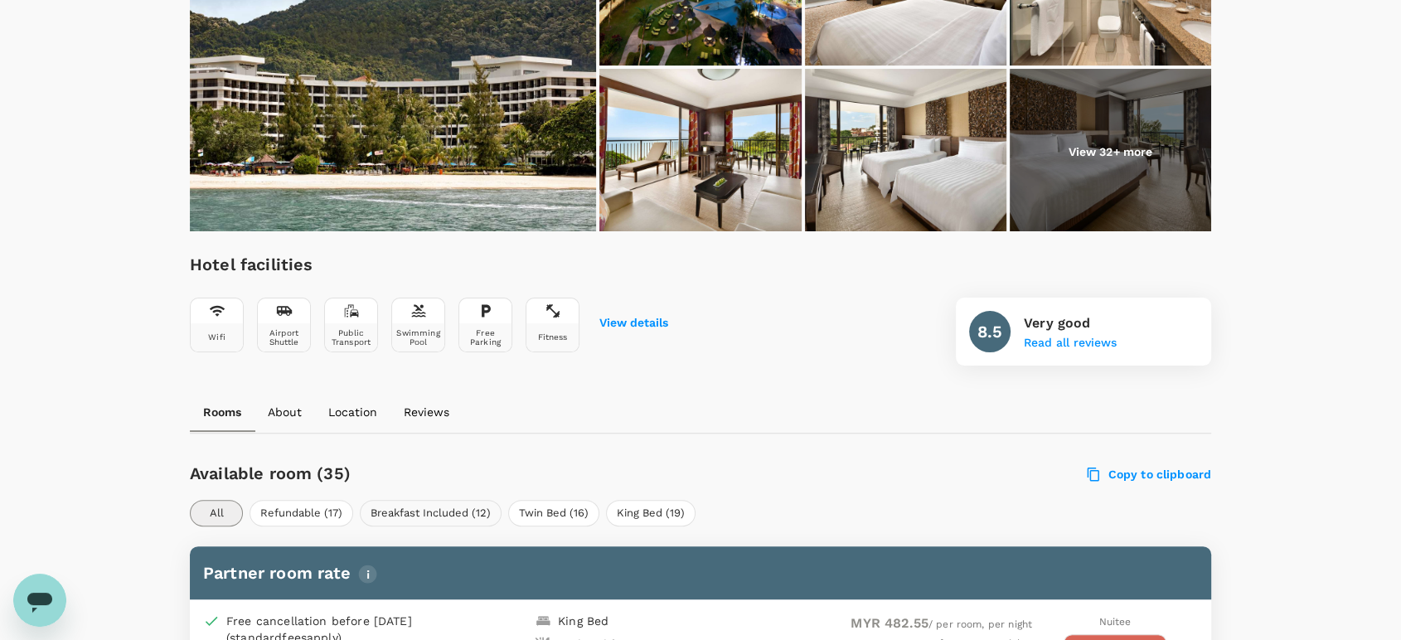
click at [410, 512] on button "Breakfast Included (12)" at bounding box center [431, 513] width 142 height 27
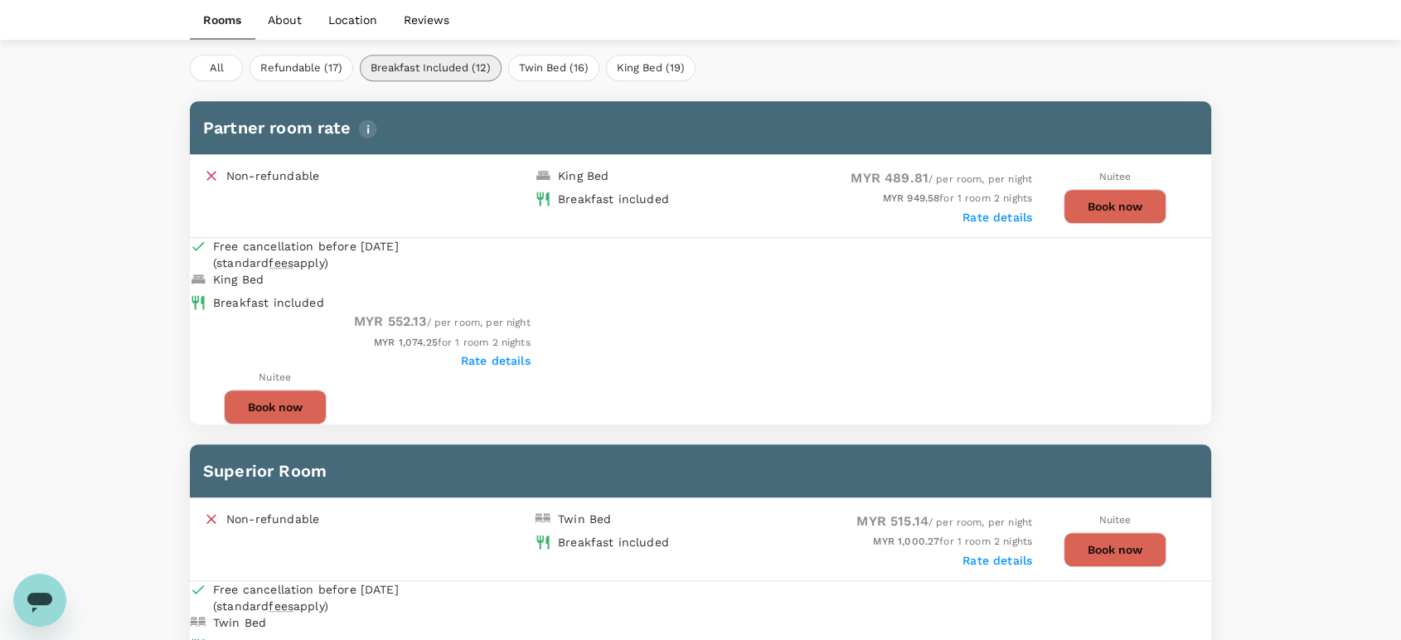
scroll to position [823, 0]
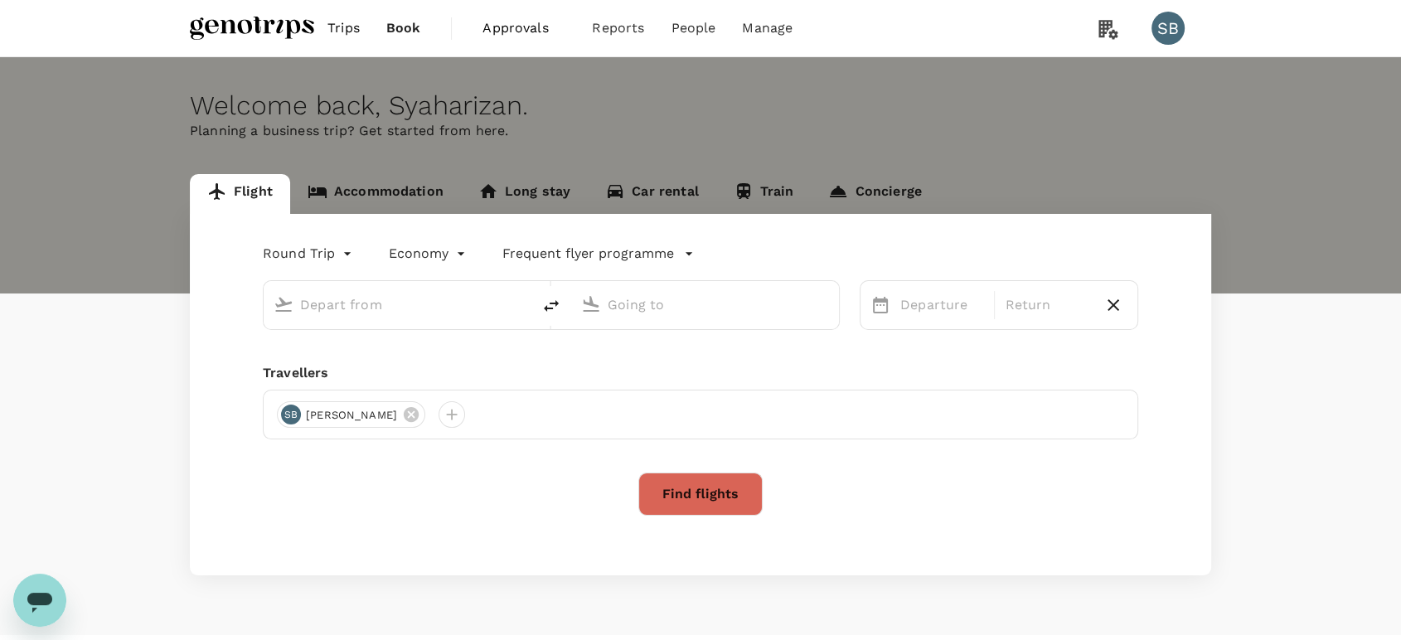
click at [246, 34] on img at bounding box center [252, 28] width 124 height 36
type input "Sultan [PERSON_NAME] (SZB)"
type input "Kota Kinabalu Intl (BKI)"
type input "Sultan [PERSON_NAME] (SZB)"
type input "Kota Kinabalu Intl (BKI)"
